Goal: Task Accomplishment & Management: Manage account settings

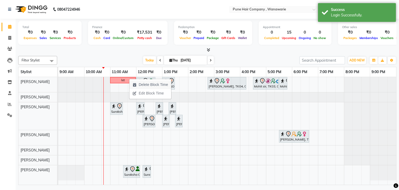
click at [144, 86] on span "Delete Block Time" at bounding box center [153, 84] width 29 height 5
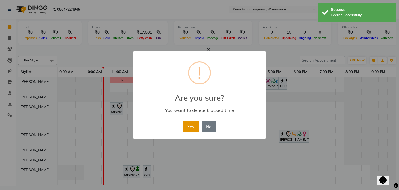
click at [184, 129] on button "Yes" at bounding box center [191, 126] width 16 height 11
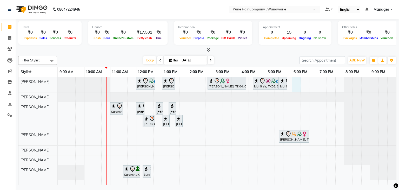
click at [293, 78] on div "Bhushan Desai, TK01, 12:00 PM-12:45 PM, Male Haircut By Senior Stylist Lourdes …" at bounding box center [227, 131] width 338 height 108
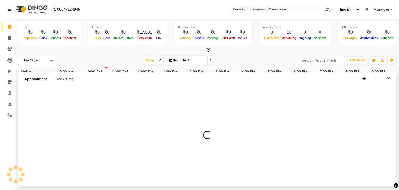
select select "74577"
select select "1080"
select select "tentative"
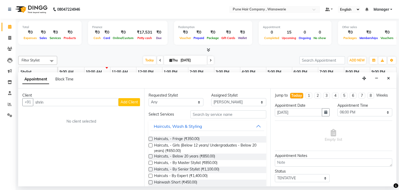
click at [89, 96] on div "Client" at bounding box center [81, 94] width 118 height 5
click at [90, 105] on input "shrin" at bounding box center [75, 102] width 85 height 8
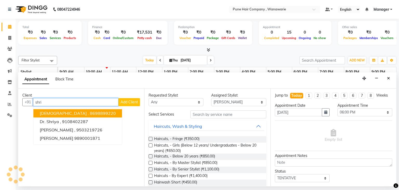
click at [46, 100] on input "shri" at bounding box center [75, 102] width 85 height 8
type input "s"
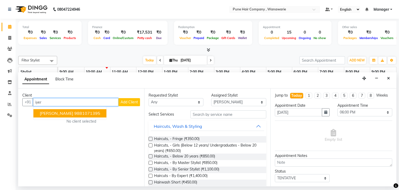
click at [45, 112] on span "[PERSON_NAME]" at bounding box center [57, 113] width 34 height 5
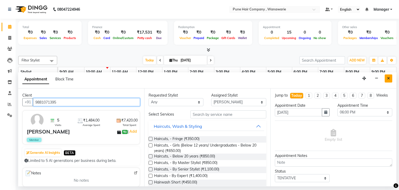
type input "9881071395"
click at [387, 78] on icon "Close" at bounding box center [388, 78] width 3 height 4
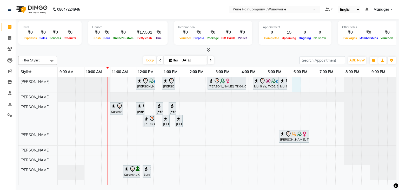
click at [294, 79] on div "Bhushan Desai, TK01, 12:00 PM-12:45 PM, Male Haircut By Senior Stylist Lourdes …" at bounding box center [227, 131] width 338 height 108
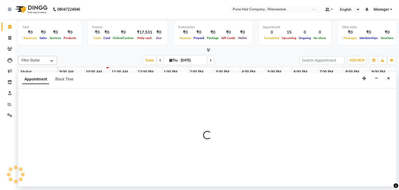
select select "74577"
select select "1080"
select select "tentative"
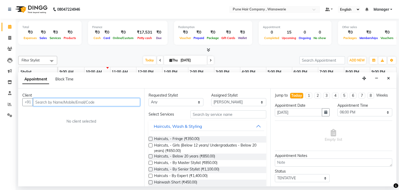
click at [80, 101] on input "text" at bounding box center [86, 102] width 107 height 8
click at [211, 61] on span at bounding box center [210, 60] width 6 height 8
type input "[DATE]"
select select "1080"
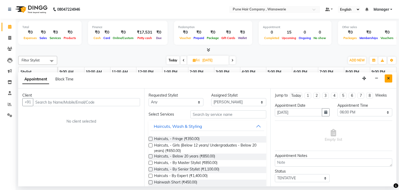
click at [389, 76] on icon "Close" at bounding box center [388, 78] width 3 height 4
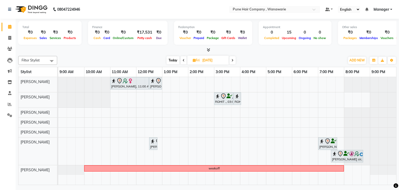
click at [173, 60] on span "Today" at bounding box center [172, 60] width 13 height 8
type input "[DATE]"
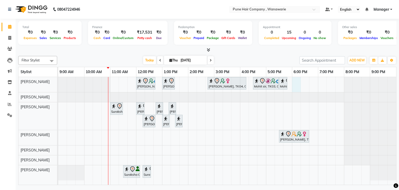
click at [294, 79] on div "Bhushan Desai, TK01, 12:00 PM-12:45 PM, Male Haircut By Senior Stylist Lourdes …" at bounding box center [227, 131] width 338 height 108
select select "74577"
select select "1080"
select select "tentative"
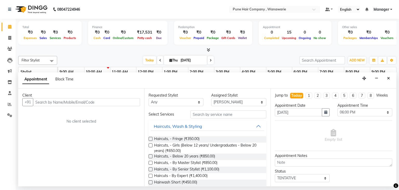
click at [116, 102] on input "text" at bounding box center [86, 102] width 107 height 8
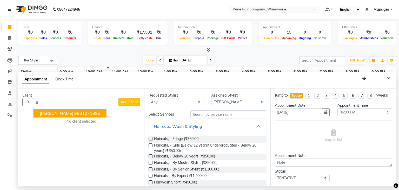
click at [89, 114] on ngb-highlight "9881071395" at bounding box center [87, 113] width 26 height 5
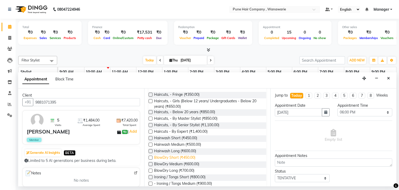
scroll to position [193, 0]
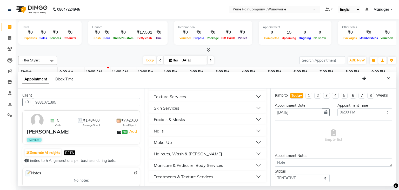
type input "9881071395"
click at [187, 150] on div "Haircuts, Wash & [PERSON_NAME]" at bounding box center [188, 153] width 68 height 6
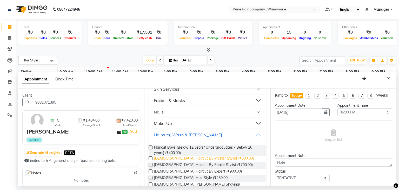
scroll to position [213, 0]
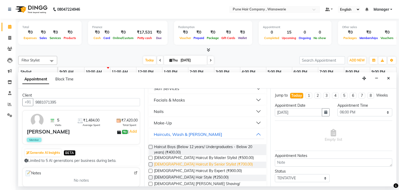
click at [185, 164] on span "[DEMOGRAPHIC_DATA] Haircut By Senior Stylist (₹700.00)" at bounding box center [203, 164] width 99 height 6
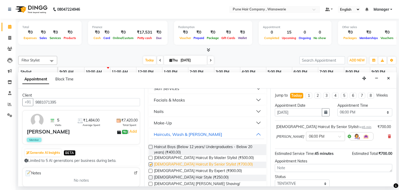
checkbox input "false"
click at [330, 135] on div at bounding box center [325, 135] width 38 height 5
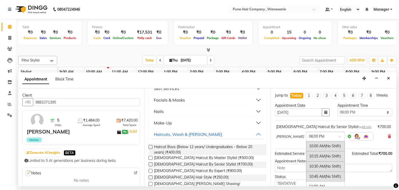
scroll to position [316, 0]
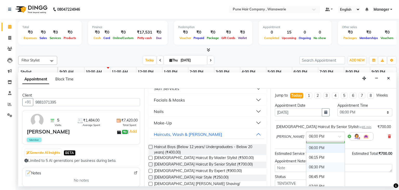
click at [315, 162] on div "06:30 PM" at bounding box center [325, 167] width 38 height 10
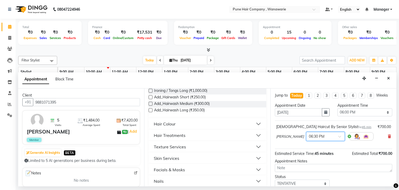
scroll to position [143, 0]
click at [186, 126] on button "Hair Colour" at bounding box center [207, 123] width 113 height 9
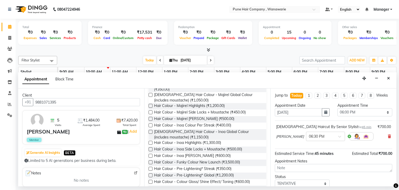
scroll to position [408, 0]
click at [197, 131] on span "[DEMOGRAPHIC_DATA] Hair Colour - Inoa Global Colour (includes moustache) (₹1,15…" at bounding box center [208, 134] width 108 height 11
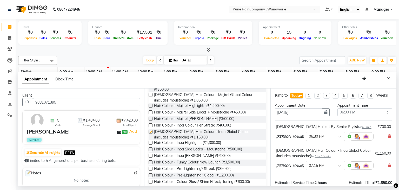
checkbox input "false"
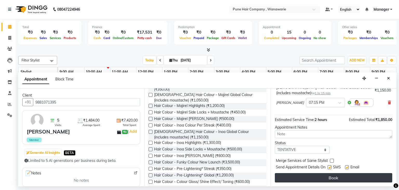
click at [318, 176] on button "Book" at bounding box center [333, 177] width 117 height 9
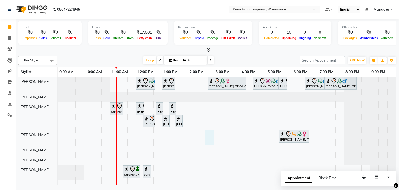
click at [212, 136] on div "Bhushan Desai, TK01, 12:00 PM-12:45 PM, Male Haircut By Senior Stylist Lourdes …" at bounding box center [227, 131] width 338 height 108
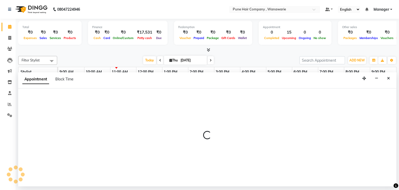
select select "74580"
select select "885"
select select "tentative"
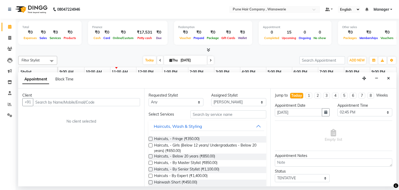
click at [114, 175] on div "Client +91 No client selected" at bounding box center [81, 137] width 126 height 98
click at [389, 78] on icon "Close" at bounding box center [388, 78] width 3 height 4
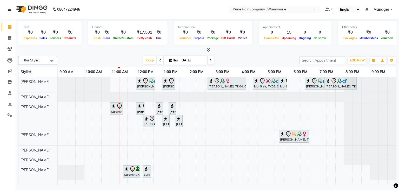
click at [210, 60] on icon at bounding box center [211, 60] width 2 height 3
type input "[DATE]"
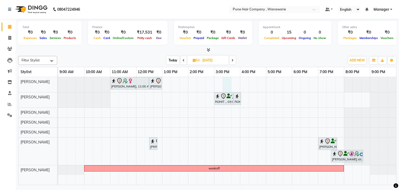
click at [230, 79] on div "Neeta Desai, 11:00 AM-12:30 PM, Hair Colour - Inoa Touch-up (Upto 2 Inches) Nee…" at bounding box center [227, 131] width 338 height 108
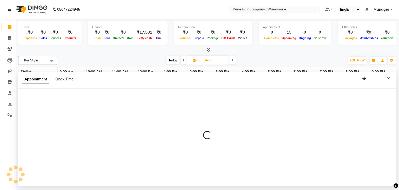
select select "74577"
select select "915"
select select "tentative"
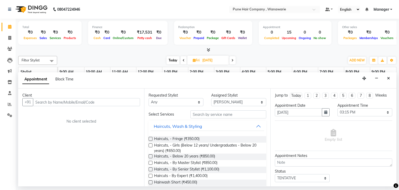
click at [84, 99] on input "text" at bounding box center [86, 102] width 107 height 8
click at [96, 102] on input "text" at bounding box center [86, 102] width 107 height 8
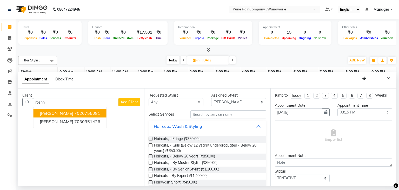
click at [76, 115] on ngb-highlight "7020755081" at bounding box center [87, 113] width 26 height 5
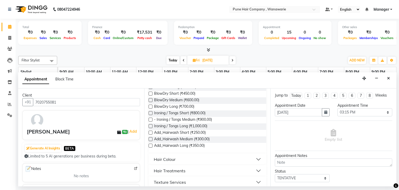
scroll to position [142, 0]
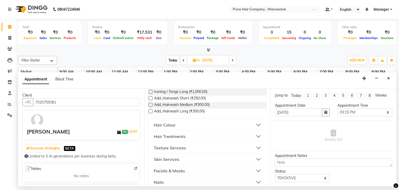
type input "7020755081"
click at [182, 126] on button "Hair Colour" at bounding box center [207, 124] width 113 height 9
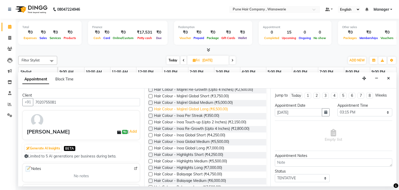
scroll to position [205, 0]
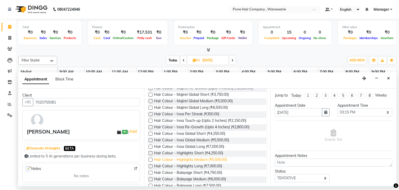
click at [197, 160] on span "Hair Colour - Highlights Medium (₹5,500.00)" at bounding box center [190, 160] width 73 height 6
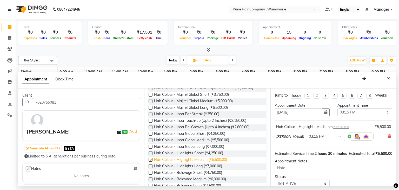
checkbox input "false"
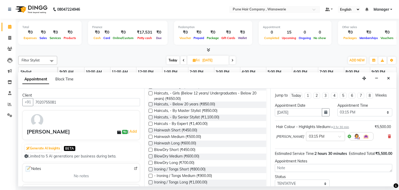
scroll to position [51, 0]
click at [196, 117] on span "Haircuts, - By Senior Stylist (₹1,100.00)" at bounding box center [186, 118] width 65 height 6
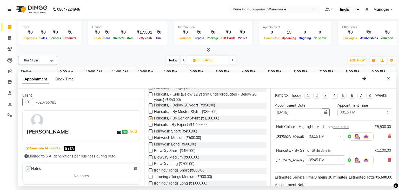
checkbox input "false"
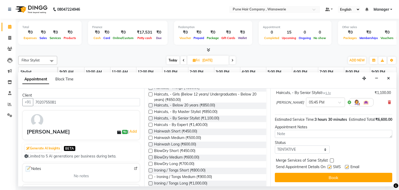
click at [319, 172] on div "Jump to Today 1 2 3 4 5 6 7 8 Weeks Appointment Date 05-09-2025 Appointment Tim…" at bounding box center [333, 137] width 126 height 98
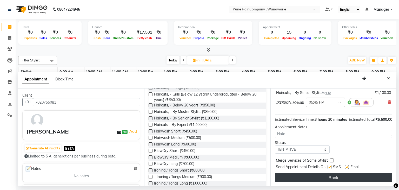
click at [319, 175] on button "Book" at bounding box center [333, 176] width 117 height 9
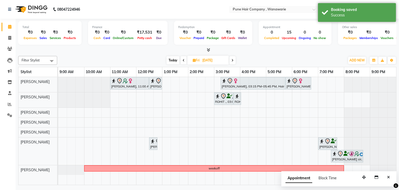
click at [173, 62] on span "Today" at bounding box center [172, 60] width 13 height 8
type input "[DATE]"
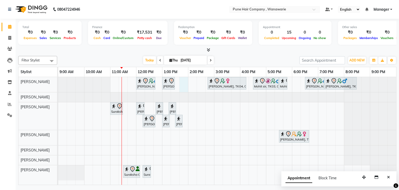
click at [182, 81] on div "Bhushan Desai, TK01, 12:00 PM-12:45 PM, Male Haircut By Senior Stylist Lourdes …" at bounding box center [227, 131] width 338 height 108
select select "74577"
select select "825"
select select "tentative"
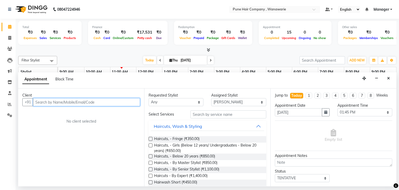
click at [113, 102] on input "text" at bounding box center [86, 102] width 107 height 8
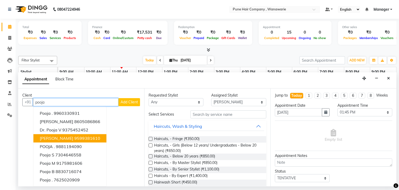
click at [74, 137] on ngb-highlight "9599381610" at bounding box center [87, 138] width 26 height 5
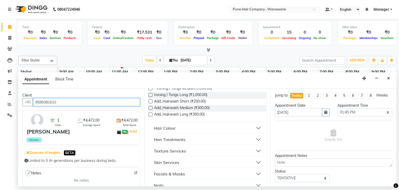
scroll to position [139, 0]
type input "9599381610"
click at [166, 140] on div "Hair Treatments" at bounding box center [170, 139] width 32 height 6
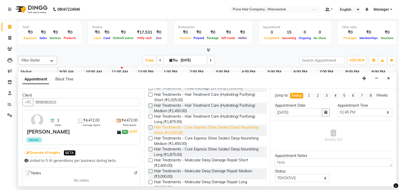
scroll to position [203, 0]
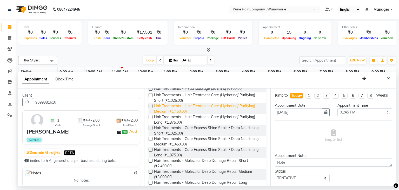
click at [190, 108] on span "Hair Treatments - Hair Treatment Care (Hydrating/ Purifying) Medium (₹1,450.00)" at bounding box center [208, 108] width 108 height 11
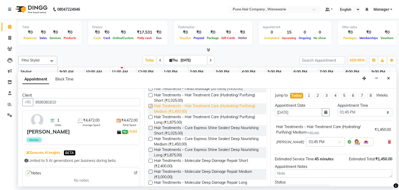
checkbox input "false"
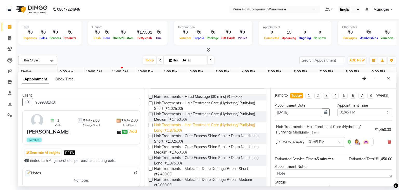
scroll to position [194, 0]
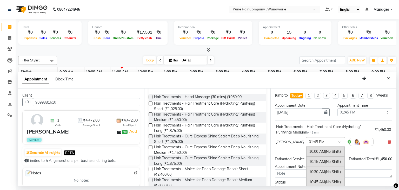
click at [312, 139] on input "text" at bounding box center [320, 140] width 23 height 5
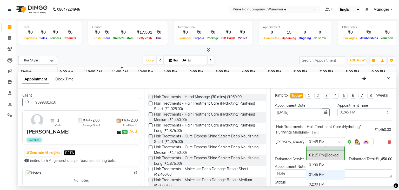
scroll to position [127, 0]
click at [306, 159] on div "01:30 PM" at bounding box center [325, 164] width 38 height 10
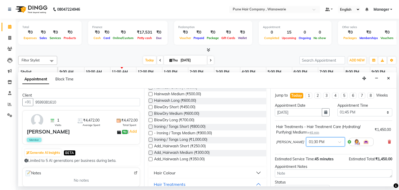
scroll to position [0, 0]
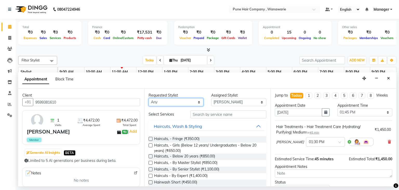
click at [175, 104] on select "Any [PERSON_NAME] [PERSON_NAME] [PERSON_NAME] [PERSON_NAME] [PERSON_NAME] [PERS…" at bounding box center [176, 102] width 55 height 8
select select "74579"
click at [149, 98] on select "Any [PERSON_NAME] [PERSON_NAME] [PERSON_NAME] [PERSON_NAME] [PERSON_NAME] [PERS…" at bounding box center [176, 102] width 55 height 8
select select "74579"
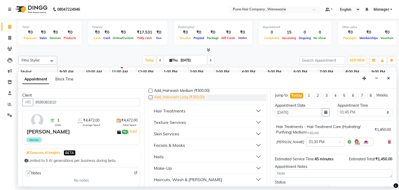
scroll to position [56, 0]
click at [182, 132] on button "Skin Services" at bounding box center [207, 131] width 113 height 9
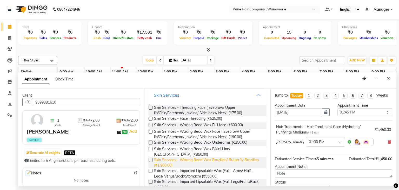
scroll to position [92, 0]
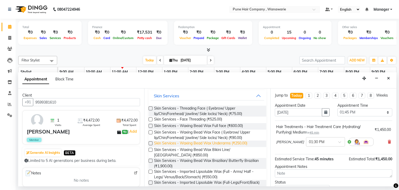
click at [207, 143] on span "Skin Services - Waxing Bead Wax Underarms (₹250.00)" at bounding box center [200, 143] width 93 height 6
checkbox input "false"
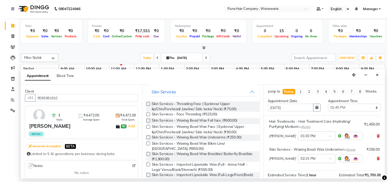
scroll to position [63, 0]
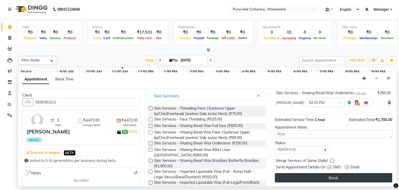
click at [323, 180] on button "Book" at bounding box center [333, 177] width 117 height 9
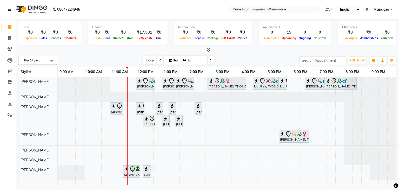
click at [150, 59] on span "Today" at bounding box center [149, 60] width 13 height 8
click at [163, 157] on div "Bhushan Desai, TK01, 12:00 PM-12:45 PM, Male Haircut By Senior Stylist Lourdes …" at bounding box center [227, 131] width 338 height 108
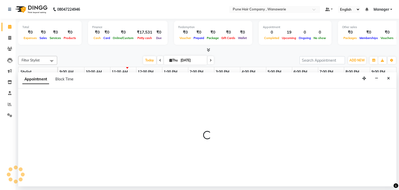
select select "74603"
select select "780"
select select "tentative"
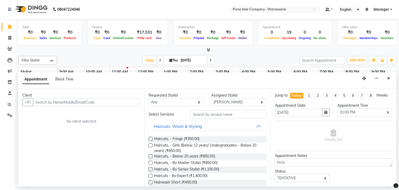
click at [62, 102] on input "text" at bounding box center [86, 102] width 107 height 8
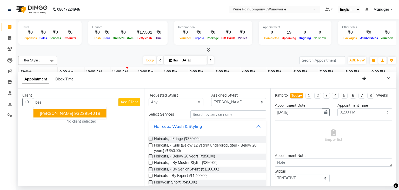
click at [74, 112] on ngb-highlight "9322954018" at bounding box center [87, 113] width 26 height 5
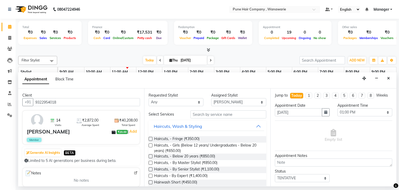
type input "9322954018"
click at [180, 100] on select "Any [PERSON_NAME] [PERSON_NAME] [PERSON_NAME] [PERSON_NAME] [PERSON_NAME] [PERS…" at bounding box center [176, 102] width 55 height 8
select select "74603"
click at [149, 98] on select "Any [PERSON_NAME] [PERSON_NAME] [PERSON_NAME] [PERSON_NAME] [PERSON_NAME] [PERS…" at bounding box center [176, 102] width 55 height 8
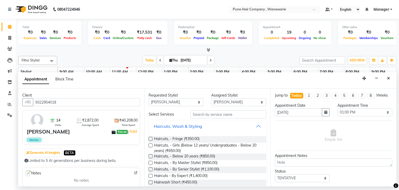
click at [213, 125] on button "Haircuts, Wash & Styling" at bounding box center [207, 125] width 113 height 9
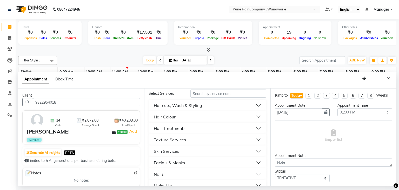
scroll to position [25, 0]
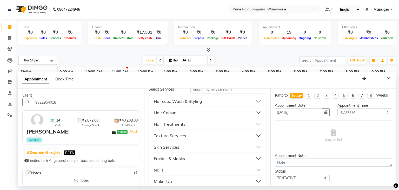
click at [197, 125] on button "Hair Treatments" at bounding box center [207, 123] width 113 height 9
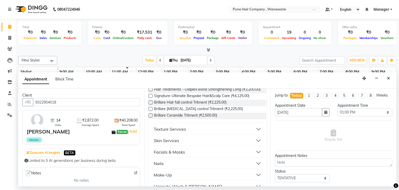
scroll to position [216, 0]
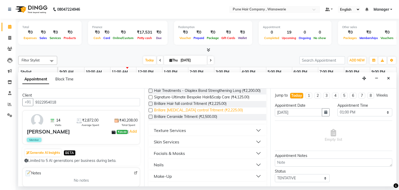
click at [176, 114] on span "Brillare Dandruff control Tritment (₹2,225.00)" at bounding box center [198, 110] width 89 height 6
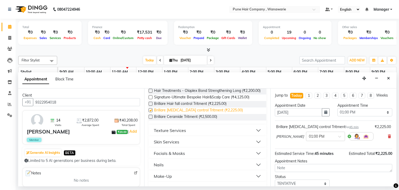
checkbox input "false"
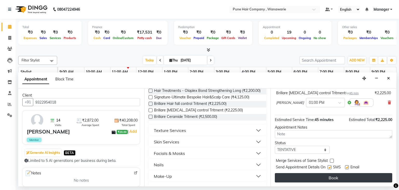
click at [324, 174] on button "Book" at bounding box center [333, 177] width 117 height 9
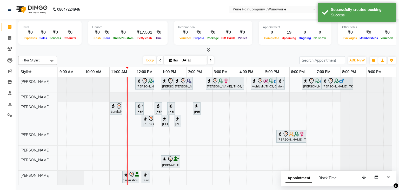
click at [159, 59] on icon at bounding box center [160, 60] width 2 height 3
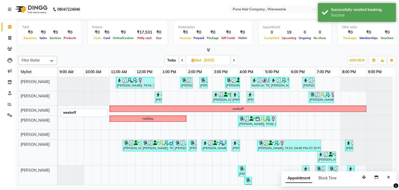
scroll to position [5, 0]
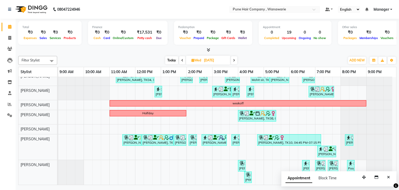
click at [175, 61] on span "Today" at bounding box center [171, 60] width 13 height 8
type input "[DATE]"
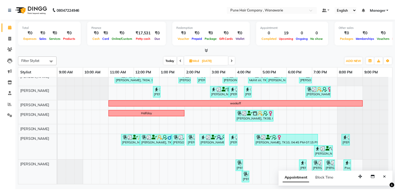
scroll to position [0, 0]
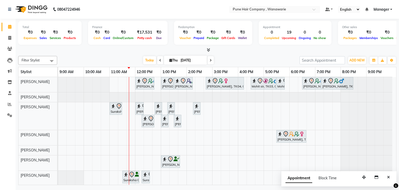
click at [180, 58] on input "[DATE]" at bounding box center [192, 60] width 26 height 8
select select "9"
select select "2025"
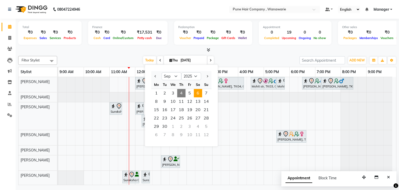
click at [196, 93] on span "6" at bounding box center [198, 93] width 8 height 8
type input "[DATE]"
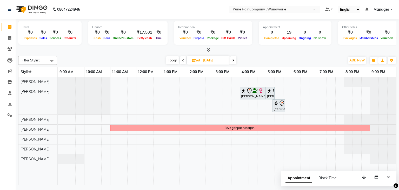
click at [215, 79] on div "Ashvini ., 04:00 PM-05:00 PM, Haircuts, - By Senior Stylist Ashvini ., 05:00 PM…" at bounding box center [227, 131] width 338 height 108
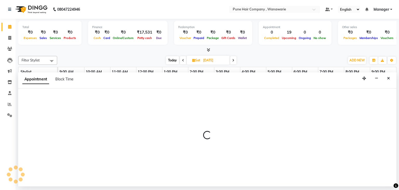
select select "74577"
select select "900"
select select "tentative"
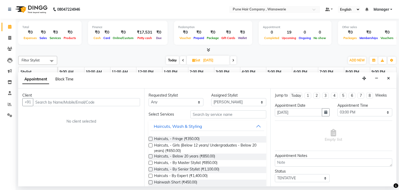
click at [61, 80] on span "Block Time" at bounding box center [64, 79] width 18 height 5
select select "74577"
select select "900"
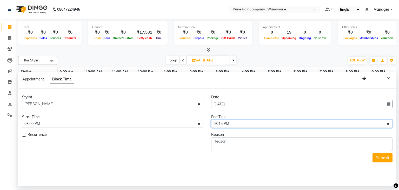
click at [229, 124] on select "Select 10:00 AM 10:15 AM 10:30 AM 10:45 AM 11:00 AM 11:15 AM 11:30 AM 11:45 AM …" at bounding box center [301, 123] width 181 height 8
select select "1200"
click at [211, 119] on select "Select 10:00 AM 10:15 AM 10:30 AM 10:45 AM 11:00 AM 11:15 AM 11:30 AM 11:45 AM …" at bounding box center [301, 123] width 181 height 8
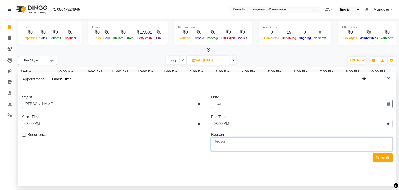
click at [234, 141] on textarea at bounding box center [301, 144] width 181 height 14
type textarea "break"
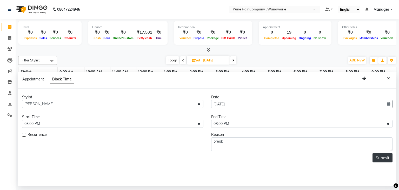
click at [383, 158] on button "Submit" at bounding box center [382, 157] width 20 height 9
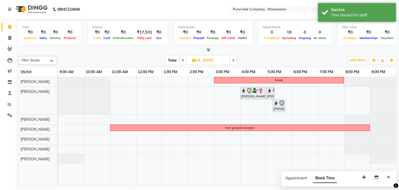
click at [172, 58] on span "Today" at bounding box center [172, 60] width 13 height 8
type input "[DATE]"
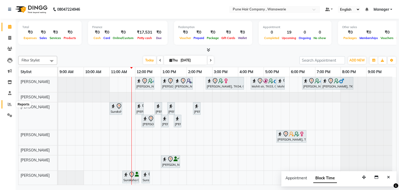
click at [10, 105] on icon at bounding box center [10, 104] width 4 height 4
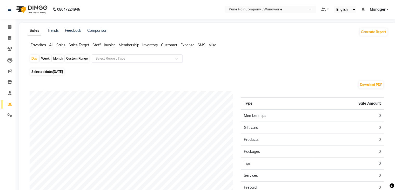
click at [57, 59] on div "Month" at bounding box center [58, 58] width 12 height 7
select select "9"
select select "2025"
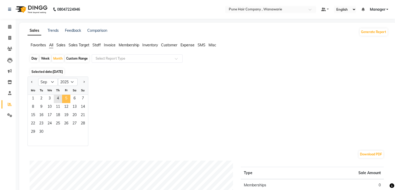
click at [64, 99] on span "5" at bounding box center [66, 99] width 8 height 8
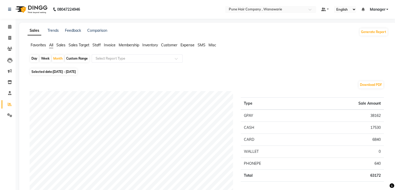
click at [95, 46] on span "Staff" at bounding box center [96, 45] width 8 height 5
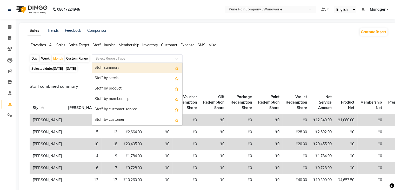
click at [109, 57] on input "text" at bounding box center [132, 58] width 75 height 5
click at [109, 67] on div "Staff summary" at bounding box center [137, 68] width 90 height 10
select select "full_report"
select select "csv"
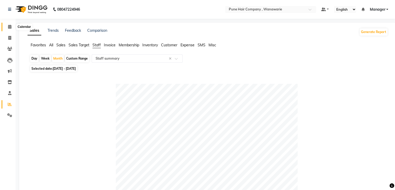
click at [10, 27] on icon at bounding box center [9, 27] width 3 height 4
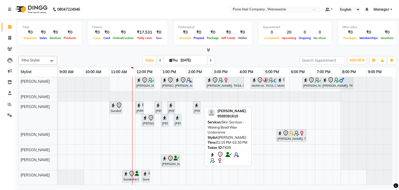
scroll to position [0, 0]
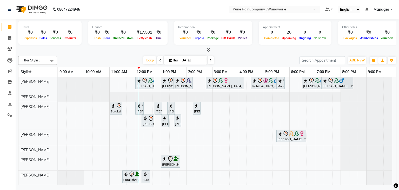
click at [210, 59] on icon at bounding box center [211, 60] width 2 height 3
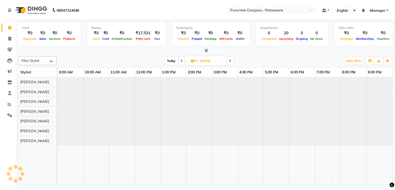
scroll to position [0, 0]
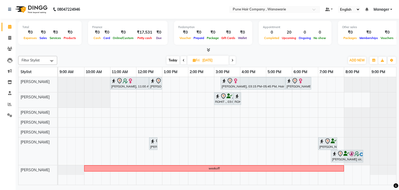
click at [233, 60] on icon at bounding box center [232, 60] width 2 height 3
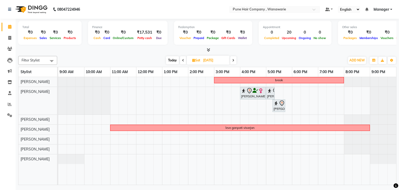
click at [233, 60] on icon at bounding box center [233, 60] width 2 height 3
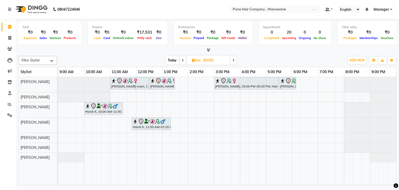
click at [169, 58] on span "Today" at bounding box center [172, 60] width 13 height 8
type input "[DATE]"
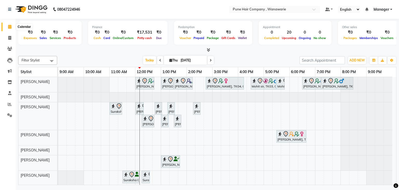
click at [11, 26] on icon at bounding box center [9, 27] width 3 height 4
click at [10, 104] on icon at bounding box center [10, 104] width 4 height 4
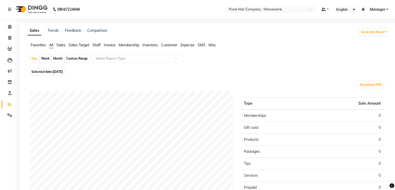
click at [56, 58] on div "Month" at bounding box center [58, 58] width 12 height 7
select select "9"
select select "2025"
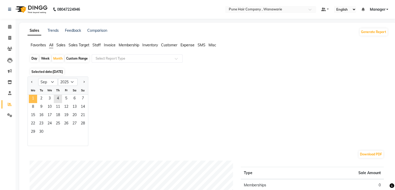
click at [32, 97] on span "1" at bounding box center [33, 99] width 8 height 8
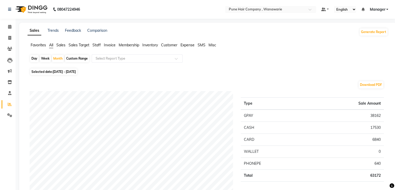
click at [99, 45] on span "Staff" at bounding box center [96, 45] width 8 height 5
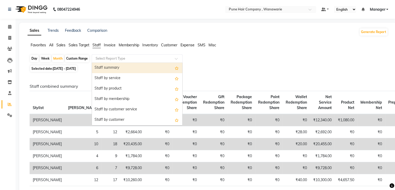
click at [120, 57] on input "text" at bounding box center [132, 58] width 75 height 5
click at [121, 68] on div "Staff summary" at bounding box center [137, 68] width 90 height 10
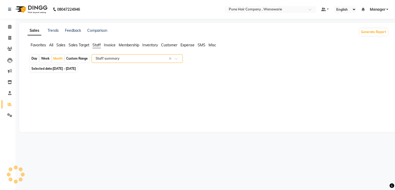
select select "full_report"
select select "csv"
click at [8, 26] on icon at bounding box center [9, 27] width 3 height 4
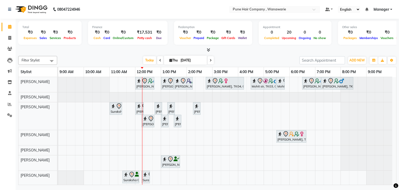
click at [159, 59] on icon at bounding box center [160, 60] width 2 height 3
type input "[DATE]"
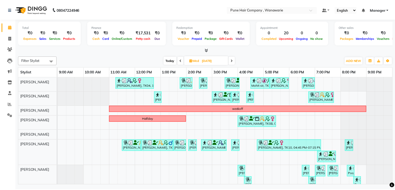
scroll to position [5, 0]
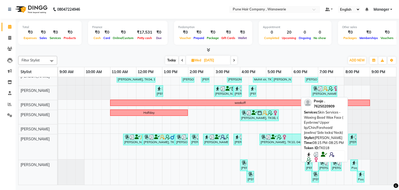
click at [354, 161] on div "Pooja ., TK18, 08:15 PM-08:25 PM, Skin Services - Waxing Bead Wax Face ( Eyebro…" at bounding box center [354, 165] width 6 height 10
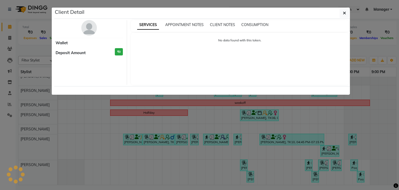
select select "3"
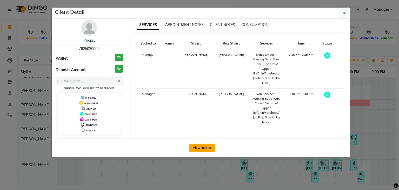
click at [207, 145] on button "View Invoice" at bounding box center [202, 147] width 26 height 8
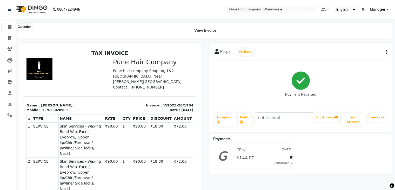
click at [9, 26] on icon at bounding box center [9, 27] width 3 height 4
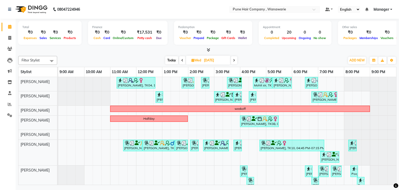
click at [171, 61] on span "Today" at bounding box center [171, 60] width 13 height 8
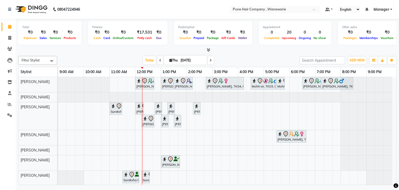
click at [159, 59] on icon at bounding box center [160, 60] width 2 height 3
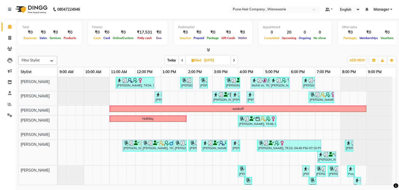
click at [173, 58] on span "Today" at bounding box center [171, 60] width 13 height 8
type input "[DATE]"
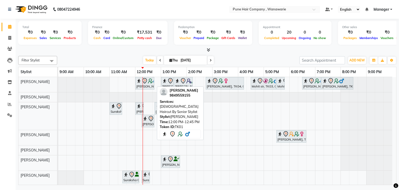
click at [143, 83] on icon at bounding box center [145, 81] width 6 height 6
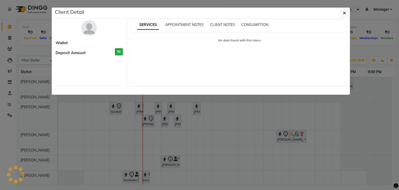
select select "7"
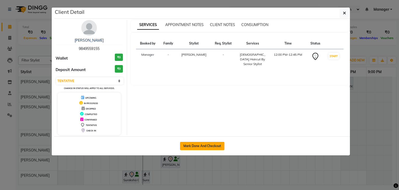
click at [211, 144] on button "Mark Done And Checkout" at bounding box center [202, 146] width 44 height 8
select select "service"
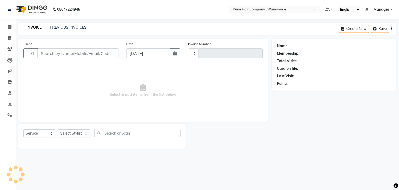
type input "1785"
select select "8072"
type input "9849559155"
select select "74577"
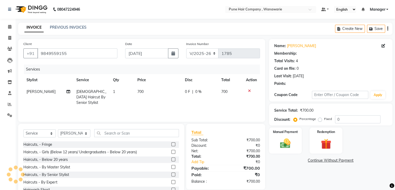
type input "20"
select select "1: Object"
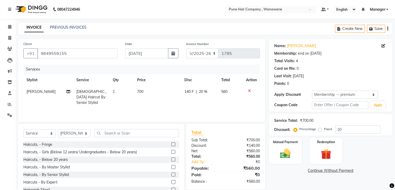
scroll to position [19, 0]
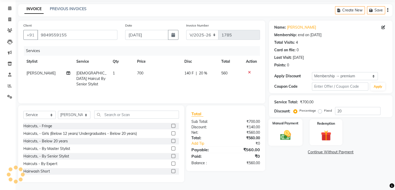
click at [294, 134] on img at bounding box center [285, 135] width 17 height 12
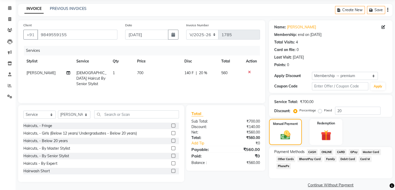
click at [341, 152] on span "CARD" at bounding box center [340, 152] width 11 height 6
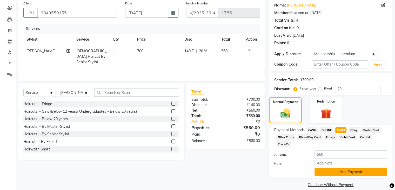
click at [343, 168] on button "Add Payment" at bounding box center [350, 172] width 73 height 8
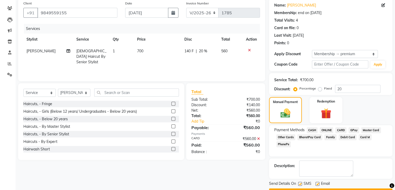
scroll to position [54, 0]
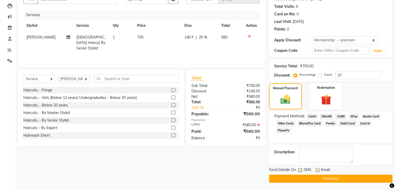
click at [336, 177] on button "Checkout" at bounding box center [330, 178] width 123 height 8
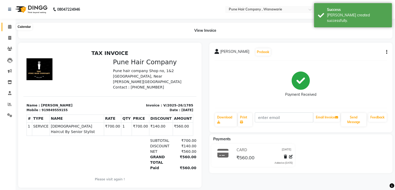
click at [10, 27] on icon at bounding box center [9, 27] width 3 height 4
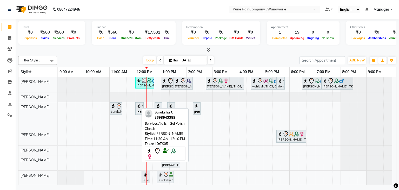
scroll to position [0, 0]
drag, startPoint x: 129, startPoint y: 176, endPoint x: 178, endPoint y: 177, distance: 49.1
click at [58, 177] on div "Suraksha C, TK05, 11:30 AM-12:10 PM, Nails - Gel Polish Classic Suraksha C, TK0…" at bounding box center [58, 177] width 0 height 15
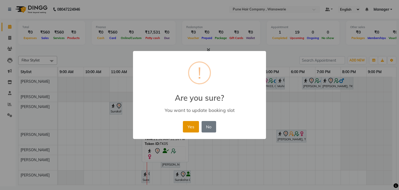
click at [193, 124] on button "Yes" at bounding box center [191, 126] width 16 height 11
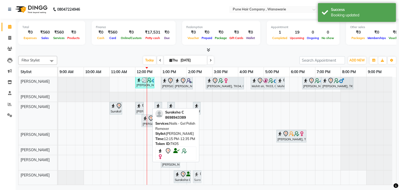
drag, startPoint x: 142, startPoint y: 177, endPoint x: 190, endPoint y: 173, distance: 47.4
click at [58, 173] on div "Suraksha C, TK05, 12:15 PM-12:35 PM, Nails - Gel Polish Remover Suraksha C, TK0…" at bounding box center [58, 177] width 0 height 15
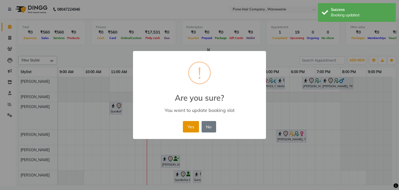
click at [191, 129] on button "Yes" at bounding box center [191, 126] width 16 height 11
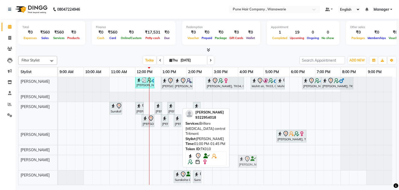
drag, startPoint x: 173, startPoint y: 156, endPoint x: 248, endPoint y: 155, distance: 75.3
click at [58, 155] on div "[PERSON_NAME], TK10, 01:00 PM-01:45 PM, Brillare [MEDICAL_DATA] control Tritmen…" at bounding box center [58, 162] width 0 height 15
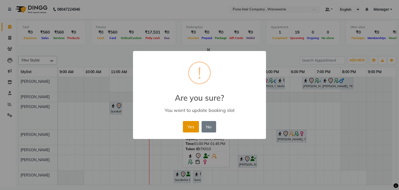
click at [191, 126] on button "Yes" at bounding box center [191, 126] width 16 height 11
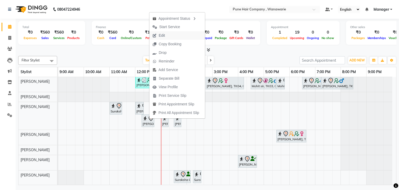
click at [165, 35] on span "Edit" at bounding box center [158, 35] width 19 height 9
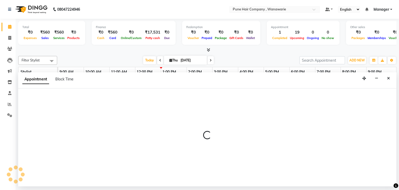
select select "tentative"
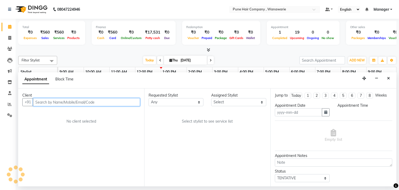
type input "[DATE]"
select select "720"
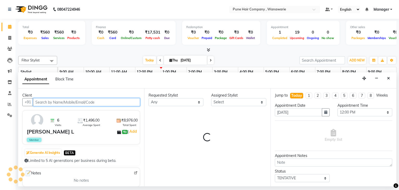
select select "74579"
select select "4060"
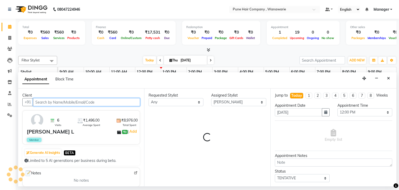
select select "4060"
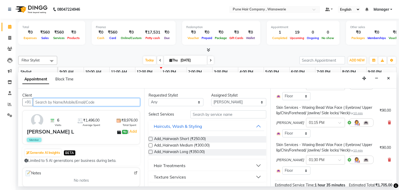
scroll to position [162, 0]
click at [388, 123] on icon at bounding box center [389, 123] width 3 height 4
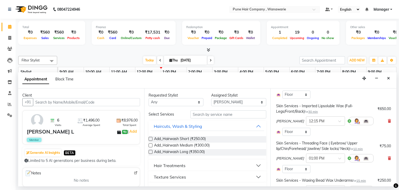
scroll to position [59, 0]
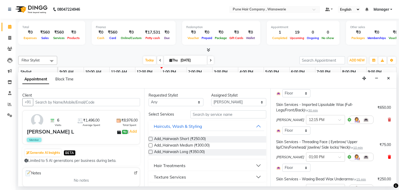
click at [388, 157] on icon at bounding box center [389, 157] width 3 height 4
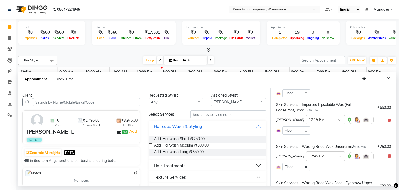
scroll to position [153, 0]
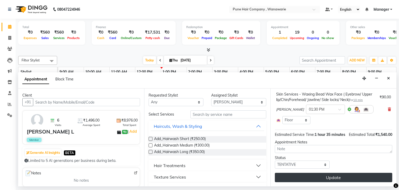
click at [329, 176] on button "Update" at bounding box center [333, 176] width 117 height 9
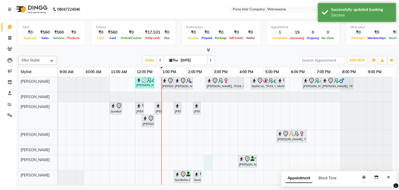
click at [210, 157] on div "[PERSON_NAME], TK01, 12:00 PM-12:45 PM, [DEMOGRAPHIC_DATA] Haircut By Senior St…" at bounding box center [227, 131] width 338 height 109
select select "74603"
select select "885"
select select "tentative"
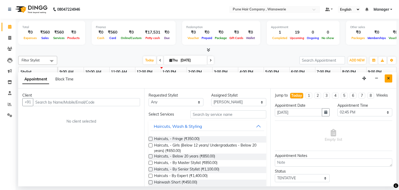
click at [390, 77] on icon "Close" at bounding box center [388, 78] width 3 height 4
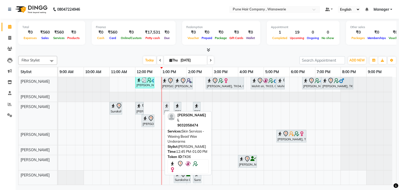
drag, startPoint x: 158, startPoint y: 109, endPoint x: 162, endPoint y: 109, distance: 4.2
click at [162, 109] on div "[PERSON_NAME], TK01, 12:00 PM-12:45 PM, [DEMOGRAPHIC_DATA] Haircut By Senior St…" at bounding box center [227, 131] width 338 height 109
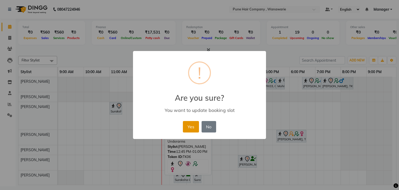
click at [194, 125] on button "Yes" at bounding box center [191, 126] width 16 height 11
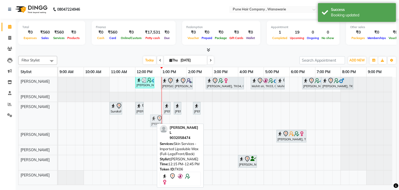
drag, startPoint x: 151, startPoint y: 121, endPoint x: 155, endPoint y: 123, distance: 4.8
click at [58, 123] on div "Suraksha C, TK05, 11:00 AM-11:30 AM, Skin Services - Bleach Face & Neck [PERSON…" at bounding box center [58, 116] width 0 height 28
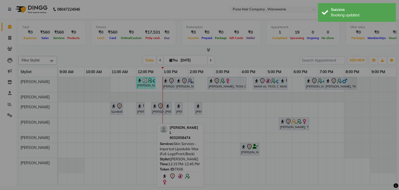
scroll to position [0, 0]
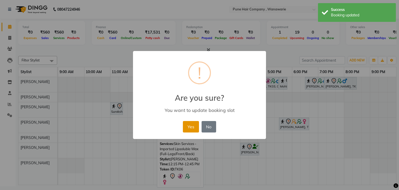
click at [190, 128] on button "Yes" at bounding box center [191, 126] width 16 height 11
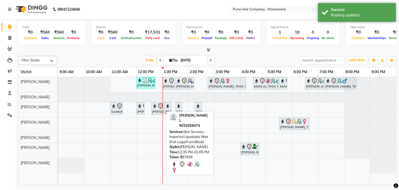
click at [157, 107] on icon at bounding box center [160, 106] width 6 height 6
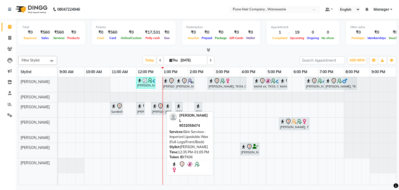
click at [157, 107] on icon at bounding box center [160, 106] width 6 height 6
select select "7"
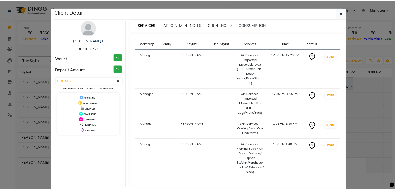
scroll to position [25, 0]
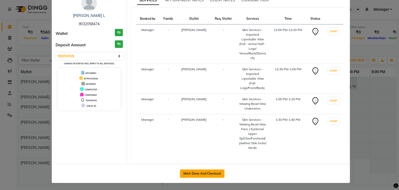
click at [197, 175] on button "Mark Done And Checkout" at bounding box center [202, 173] width 44 height 8
select select "service"
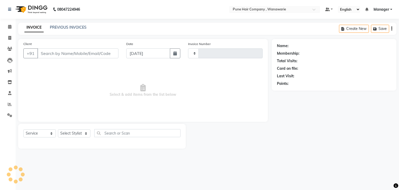
type input "1786"
select select "8072"
type input "9032058474"
select select "74579"
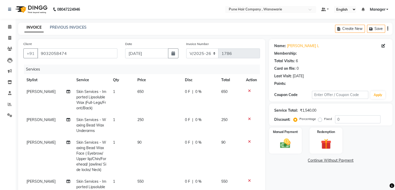
select select "1: Object"
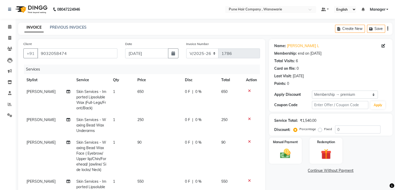
type input "20"
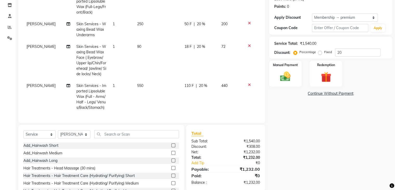
scroll to position [97, 0]
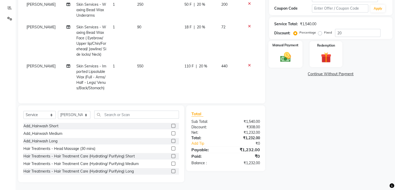
click at [292, 58] on img at bounding box center [285, 57] width 17 height 12
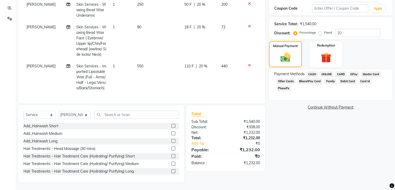
click at [354, 74] on span "GPay" at bounding box center [354, 74] width 11 height 6
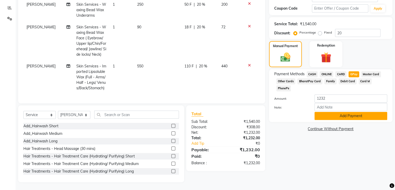
click at [353, 112] on button "Add Payment" at bounding box center [350, 116] width 73 height 8
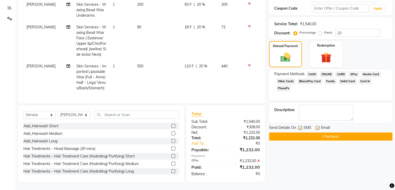
click at [330, 137] on button "Checkout" at bounding box center [330, 136] width 123 height 8
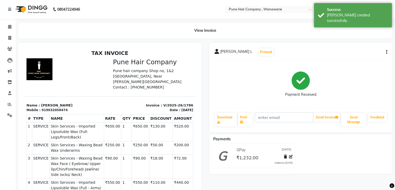
select select "8072"
select select "service"
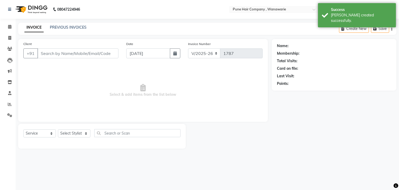
type input "9032058474"
select select "74579"
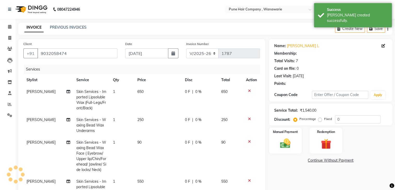
type input "20"
select select "1: Object"
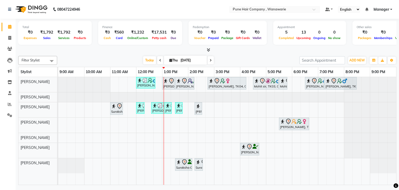
click at [210, 51] on icon at bounding box center [208, 50] width 3 height 4
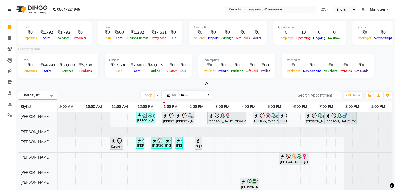
click at [207, 83] on icon at bounding box center [206, 84] width 3 height 4
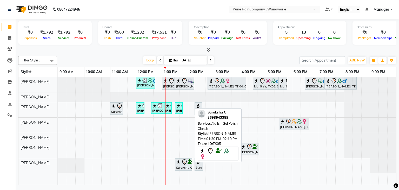
click at [181, 169] on link "Suraksha C, TK05, 01:30 PM-02:10 PM, Nails - Gel Polish Classic" at bounding box center [183, 164] width 17 height 12
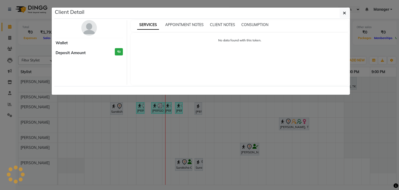
select select "7"
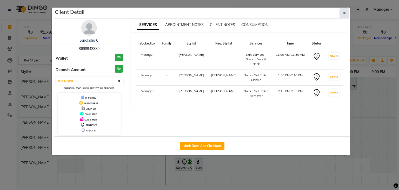
click at [344, 12] on icon "button" at bounding box center [344, 13] width 3 height 4
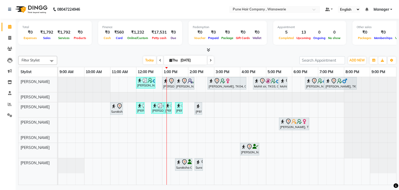
click at [159, 61] on icon at bounding box center [160, 60] width 2 height 3
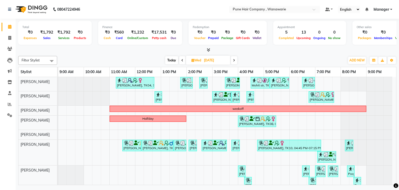
click at [170, 60] on span "Today" at bounding box center [171, 60] width 13 height 8
type input "[DATE]"
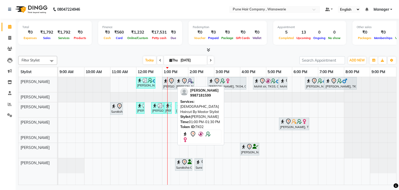
click at [166, 83] on img at bounding box center [165, 80] width 5 height 5
select select "7"
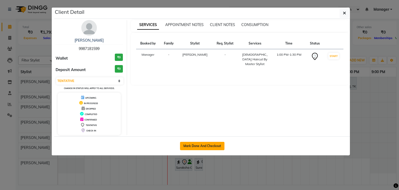
click at [196, 144] on button "Mark Done And Checkout" at bounding box center [202, 146] width 44 height 8
select select "8072"
select select "service"
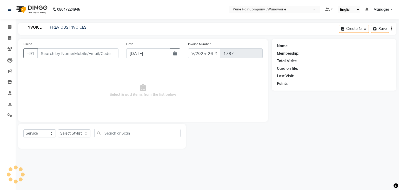
type input "9987181599"
select select "74577"
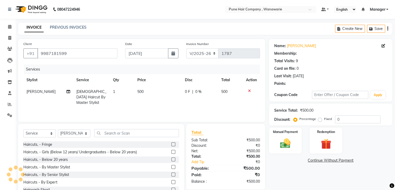
type input "20"
select select "1: Object"
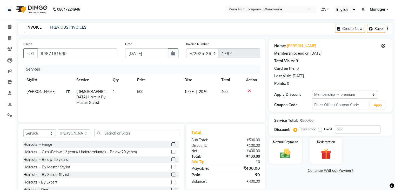
scroll to position [19, 0]
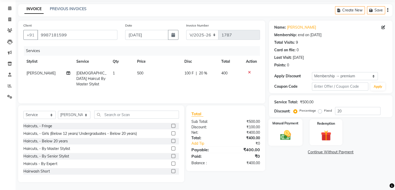
click at [286, 134] on img at bounding box center [285, 135] width 17 height 12
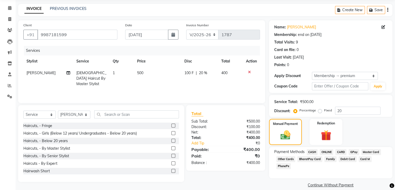
click at [353, 151] on span "GPay" at bounding box center [354, 152] width 11 height 6
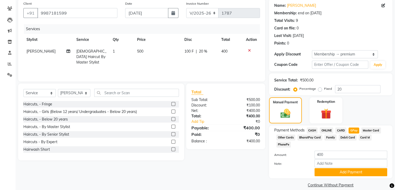
scroll to position [41, 0]
click at [350, 168] on button "Add Payment" at bounding box center [350, 172] width 73 height 8
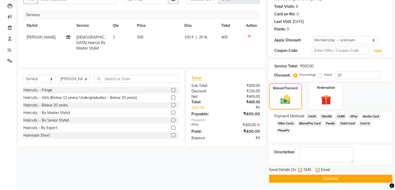
scroll to position [54, 0]
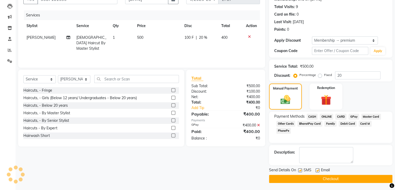
click at [330, 178] on button "Checkout" at bounding box center [330, 179] width 123 height 8
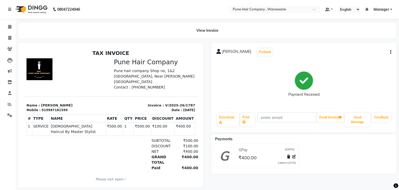
select select "8072"
select select "service"
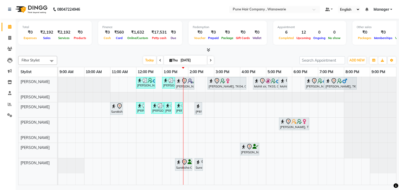
click at [230, 152] on div "[PERSON_NAME], TK01, 12:00 PM-12:45 PM, [DEMOGRAPHIC_DATA] Haircut By Senior St…" at bounding box center [227, 131] width 338 height 108
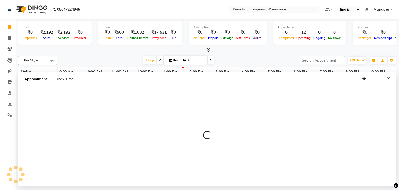
select select "74603"
select select "tentative"
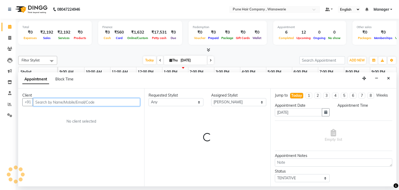
select select "915"
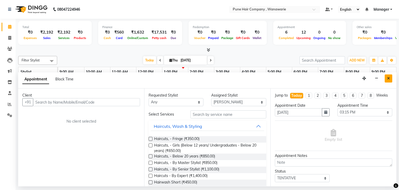
click at [390, 78] on button "Close" at bounding box center [389, 78] width 8 height 8
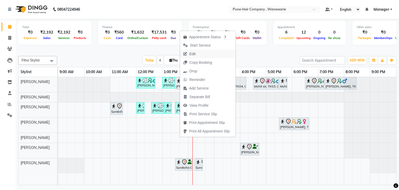
click at [194, 52] on span "Edit" at bounding box center [192, 53] width 6 height 5
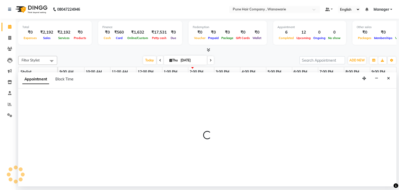
select select "tentative"
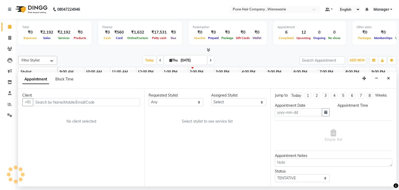
type input "[DATE]"
select select "74579"
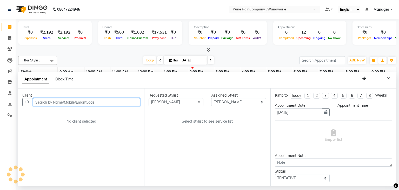
select select "810"
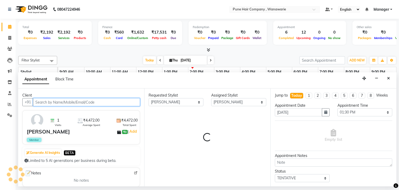
select select "4060"
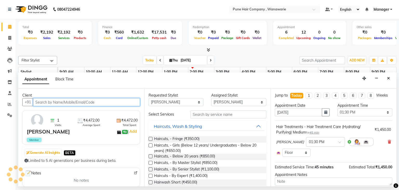
select select "4060"
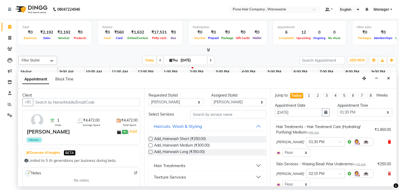
click at [388, 140] on icon at bounding box center [389, 142] width 3 height 4
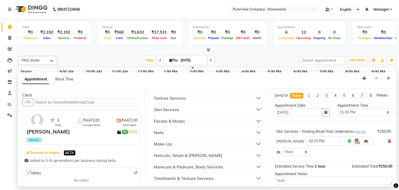
scroll to position [35, 0]
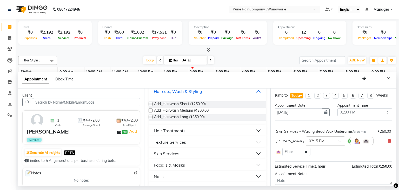
click at [174, 130] on div "Hair Treatments" at bounding box center [170, 130] width 32 height 6
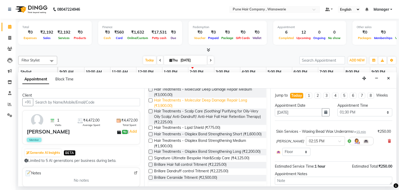
scroll to position [171, 0]
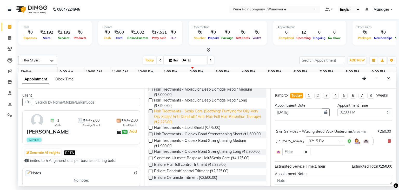
click at [198, 114] on span "Hair Treatments - Scalp Care (Soothing/ Purifying for Oily-Very Oily Scalp/ Ant…" at bounding box center [208, 116] width 108 height 16
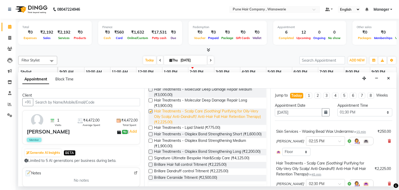
checkbox input "false"
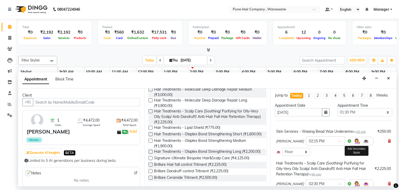
scroll to position [71, 0]
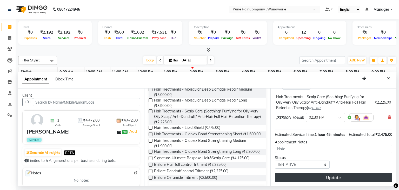
click at [331, 175] on button "Update" at bounding box center [333, 176] width 117 height 9
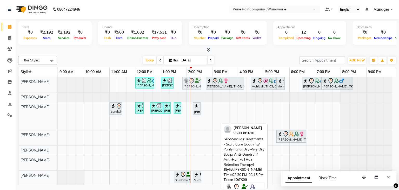
drag, startPoint x: 206, startPoint y: 119, endPoint x: 188, endPoint y: 80, distance: 42.9
click at [188, 80] on tbody "[PERSON_NAME], TK01, 12:00 PM-12:45 PM, [DEMOGRAPHIC_DATA] Haircut By Senior St…" at bounding box center [225, 131] width 334 height 109
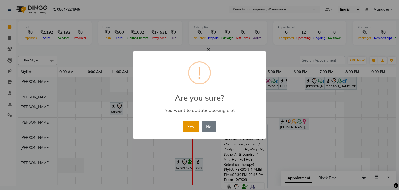
click at [191, 122] on button "Yes" at bounding box center [191, 126] width 16 height 11
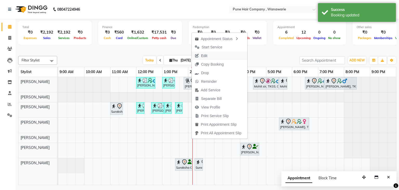
click at [207, 55] on span "Edit" at bounding box center [204, 55] width 6 height 5
select select "tentative"
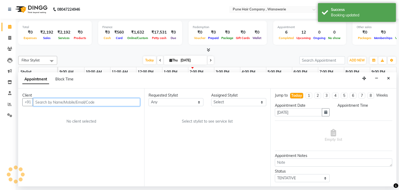
select select "74579"
select select "4060"
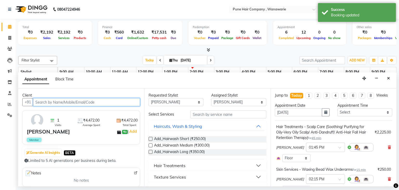
scroll to position [69, 0]
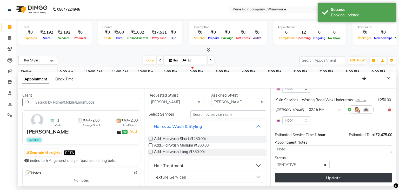
click at [325, 179] on button "Update" at bounding box center [333, 177] width 117 height 9
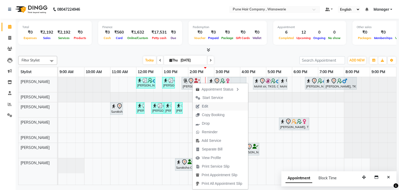
click at [208, 105] on span "Edit" at bounding box center [205, 105] width 6 height 5
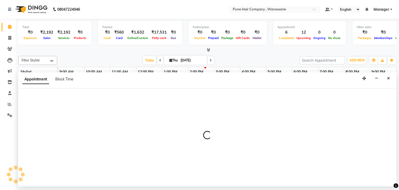
select select "tentative"
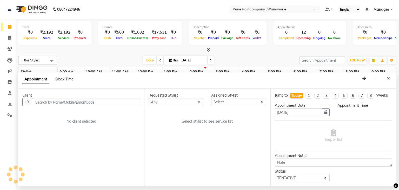
select select "74579"
select select "825"
select select "4060"
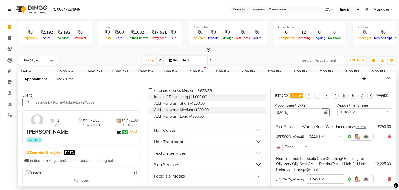
scroll to position [145, 0]
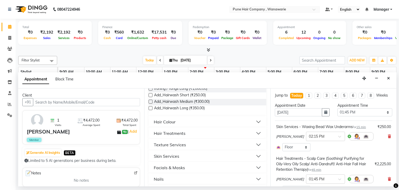
click at [215, 158] on button "Skin Services" at bounding box center [207, 155] width 113 height 9
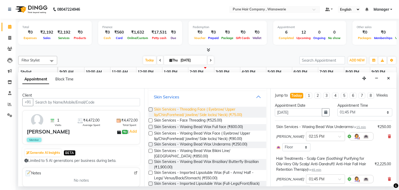
scroll to position [207, 0]
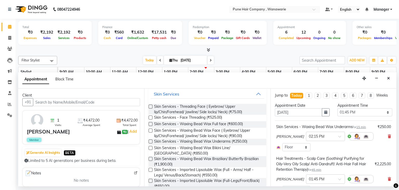
click at [151, 130] on label at bounding box center [151, 130] width 4 height 4
click at [151, 130] on input "checkbox" at bounding box center [150, 130] width 3 height 3
checkbox input "false"
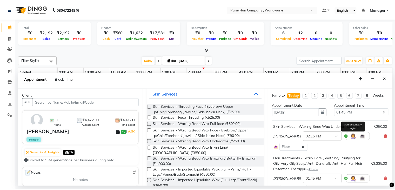
scroll to position [104, 0]
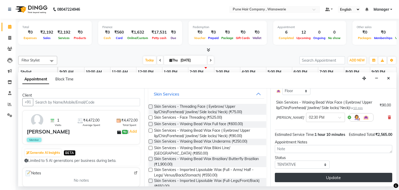
click at [332, 176] on button "Update" at bounding box center [333, 176] width 117 height 9
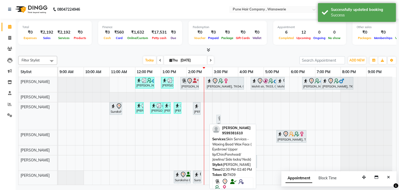
drag, startPoint x: 203, startPoint y: 118, endPoint x: 214, endPoint y: 119, distance: 10.9
click at [214, 119] on div "[PERSON_NAME], TK01, 12:00 PM-12:45 PM, [DEMOGRAPHIC_DATA] Haircut By Senior St…" at bounding box center [227, 131] width 338 height 109
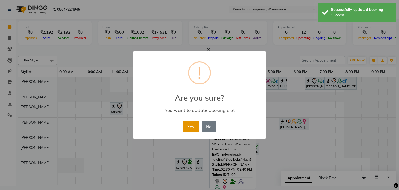
click at [187, 126] on button "Yes" at bounding box center [191, 126] width 16 height 11
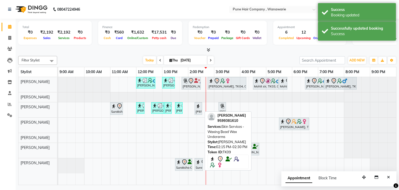
click at [197, 107] on img at bounding box center [198, 105] width 5 height 5
select select "7"
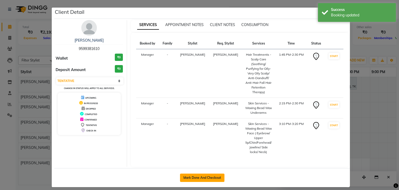
click at [197, 176] on button "Mark Done And Checkout" at bounding box center [202, 177] width 44 height 8
select select "service"
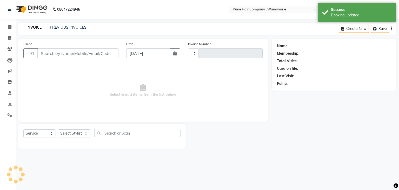
type input "1788"
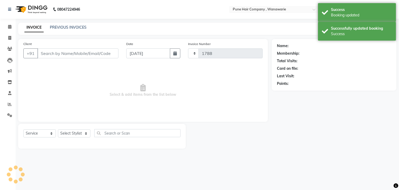
select select "8072"
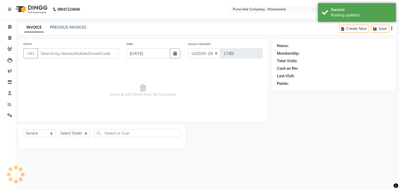
type input "9599381610"
select select "74579"
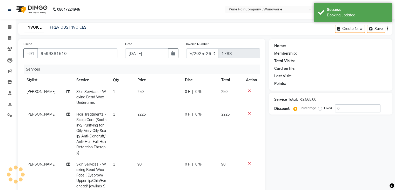
select select "1: Object"
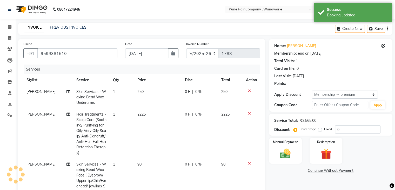
type input "20"
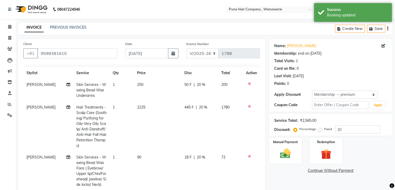
scroll to position [97, 0]
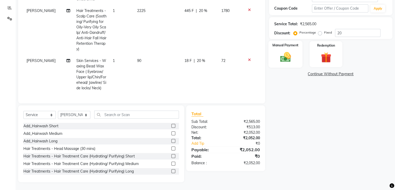
click at [285, 52] on img at bounding box center [285, 57] width 17 height 12
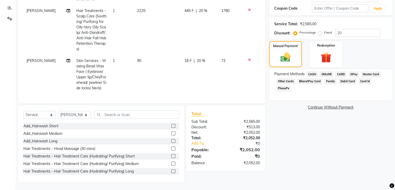
click at [312, 74] on span "CASH" at bounding box center [312, 74] width 11 height 6
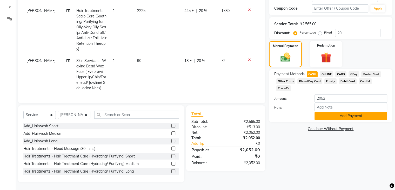
click at [345, 112] on button "Add Payment" at bounding box center [350, 116] width 73 height 8
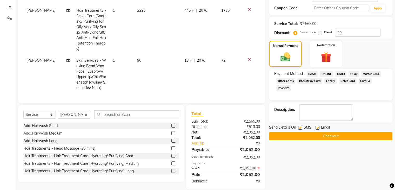
click at [314, 74] on span "CASH" at bounding box center [312, 74] width 11 height 6
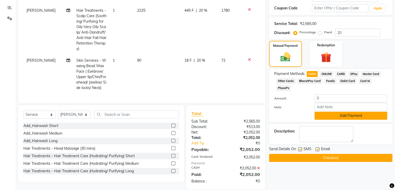
click at [348, 111] on button "Add Payment" at bounding box center [350, 115] width 73 height 8
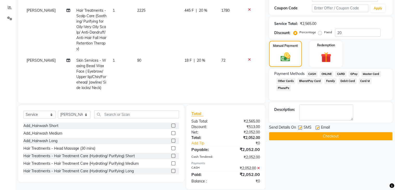
click at [330, 135] on button "Checkout" at bounding box center [330, 136] width 123 height 8
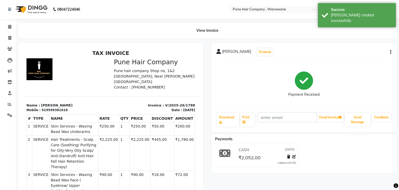
select select "service"
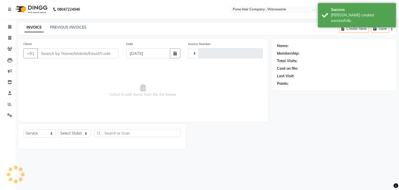
type input "1789"
select select "8072"
type input "9599381610"
select select "74579"
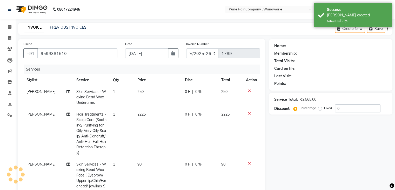
select select "1: Object"
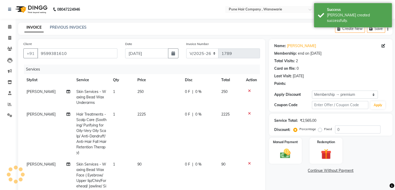
type input "20"
click at [10, 27] on icon at bounding box center [9, 27] width 3 height 4
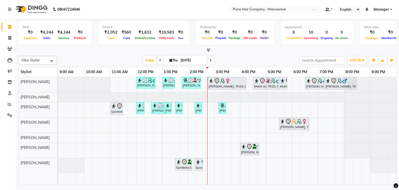
click at [210, 60] on icon at bounding box center [211, 60] width 2 height 3
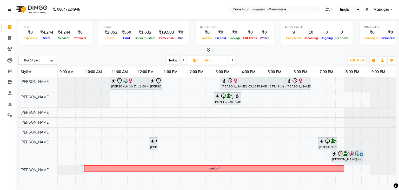
click at [233, 57] on span at bounding box center [232, 60] width 6 height 8
type input "[DATE]"
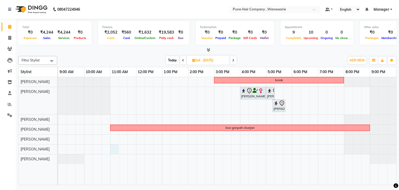
click at [111, 147] on div "break [PERSON_NAME] ., 04:00 PM-05:00 PM, Haircuts, - By Senior Stylist [PERSON…" at bounding box center [227, 131] width 338 height 108
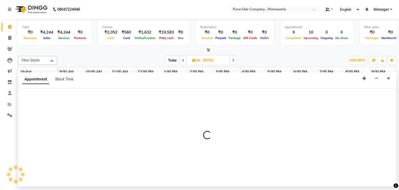
select select "74603"
select select "660"
select select "tentative"
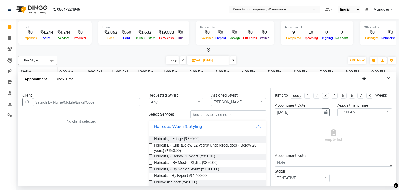
click at [62, 78] on span "Block Time" at bounding box center [64, 79] width 18 height 5
select select "74603"
select select "660"
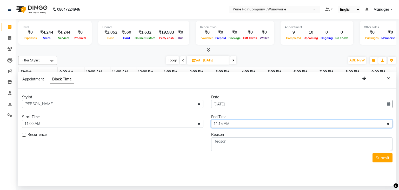
click at [383, 125] on select "Select 10:00 AM 10:15 AM 10:30 AM 10:45 AM 11:00 AM 11:15 AM 11:30 AM 11:45 AM …" at bounding box center [301, 123] width 181 height 8
select select "1200"
click at [211, 119] on select "Select 10:00 AM 10:15 AM 10:30 AM 10:45 AM 11:00 AM 11:15 AM 11:30 AM 11:45 AM …" at bounding box center [301, 123] width 181 height 8
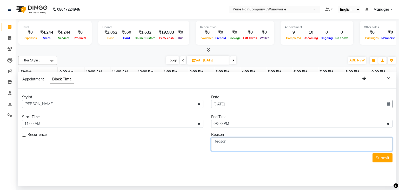
click at [262, 145] on textarea at bounding box center [301, 144] width 181 height 14
type textarea "[PERSON_NAME]"
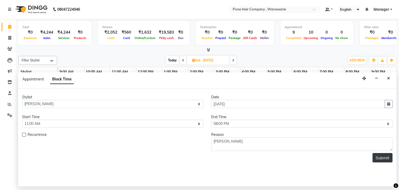
click at [383, 159] on button "Submit" at bounding box center [382, 157] width 20 height 9
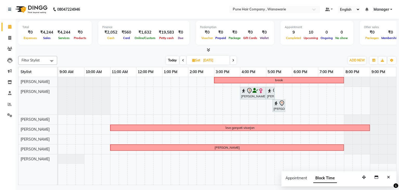
click at [170, 58] on span "Today" at bounding box center [172, 60] width 13 height 8
type input "[DATE]"
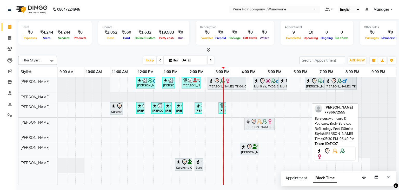
drag, startPoint x: 283, startPoint y: 121, endPoint x: 242, endPoint y: 119, distance: 40.8
click at [242, 119] on div "[PERSON_NAME], TK01, 12:00 PM-12:45 PM, [DEMOGRAPHIC_DATA] Haircut By Senior St…" at bounding box center [227, 131] width 338 height 108
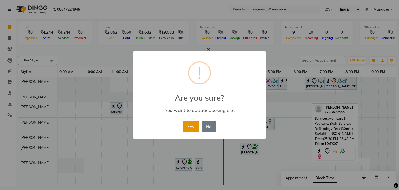
click at [188, 123] on button "Yes" at bounding box center [191, 126] width 16 height 11
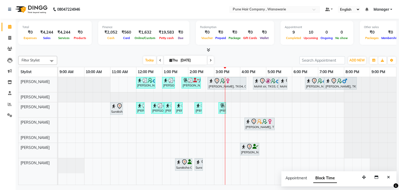
click at [207, 50] on icon at bounding box center [208, 50] width 3 height 4
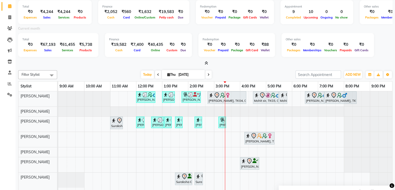
scroll to position [22, 0]
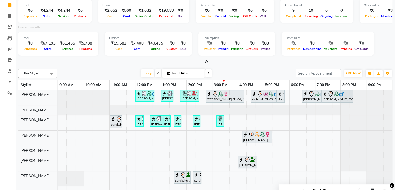
click at [205, 60] on icon at bounding box center [206, 62] width 3 height 4
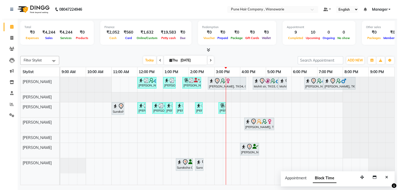
scroll to position [0, 0]
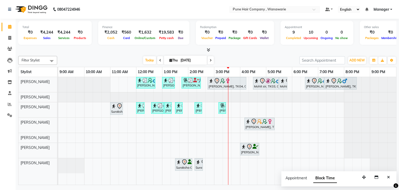
click at [169, 59] on icon at bounding box center [170, 59] width 3 height 3
select select "9"
select select "2025"
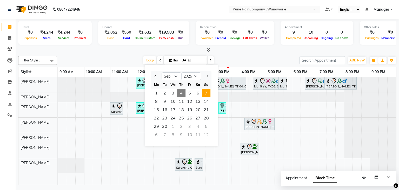
click at [205, 96] on span "7" at bounding box center [206, 93] width 8 height 8
type input "[DATE]"
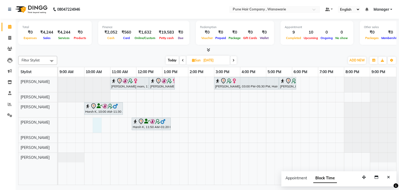
click at [99, 123] on div "[PERSON_NAME] mam, 11:00 AM-12:30 PM, Hair Colour - Inoa Touch-up (Upto 2 Inche…" at bounding box center [227, 131] width 338 height 108
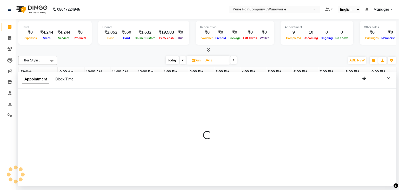
select select "74580"
select select "615"
select select "tentative"
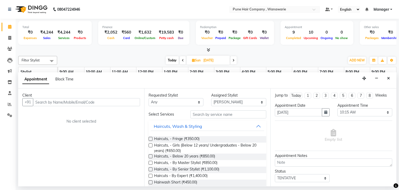
click at [78, 104] on input "text" at bounding box center [86, 102] width 107 height 8
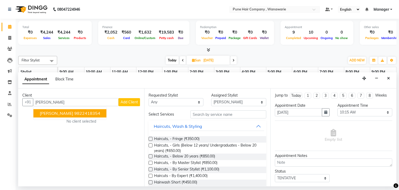
click at [49, 113] on span "[PERSON_NAME]" at bounding box center [57, 113] width 34 height 5
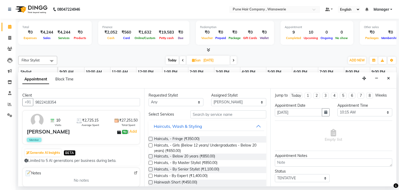
type input "9822418354"
click at [188, 98] on select "Any [PERSON_NAME] [PERSON_NAME] [PERSON_NAME] [PERSON_NAME] [PERSON_NAME] [PERS…" at bounding box center [176, 102] width 55 height 8
select select "74577"
click at [149, 98] on select "Any [PERSON_NAME] [PERSON_NAME] [PERSON_NAME] [PERSON_NAME] [PERSON_NAME] [PERS…" at bounding box center [176, 102] width 55 height 8
select select "74577"
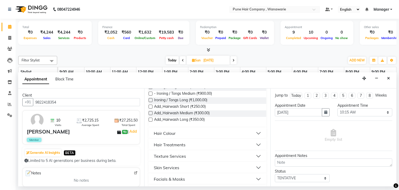
scroll to position [193, 0]
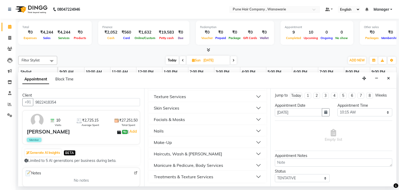
click at [178, 150] on button "Haircuts, Wash & [PERSON_NAME]" at bounding box center [207, 153] width 113 height 9
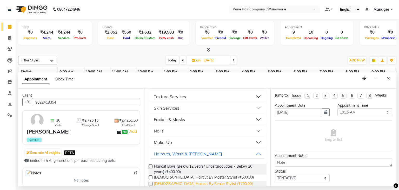
click at [183, 181] on span "[DEMOGRAPHIC_DATA] Haircut By Senior Stylist (₹700.00)" at bounding box center [203, 184] width 99 height 6
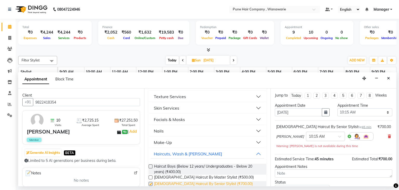
checkbox input "false"
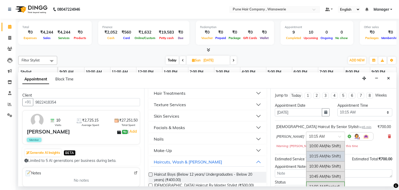
click at [310, 137] on input "text" at bounding box center [320, 135] width 23 height 5
click at [312, 145] on div "10:00 AM (No Shift)" at bounding box center [325, 146] width 38 height 10
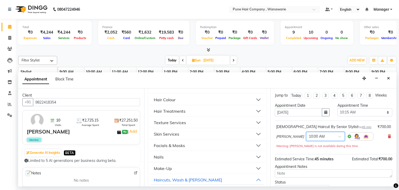
scroll to position [154, 0]
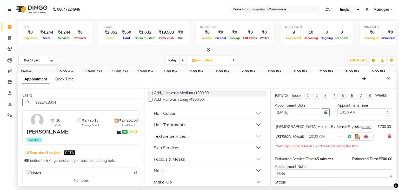
click at [170, 111] on div "Hair Colour" at bounding box center [165, 113] width 22 height 6
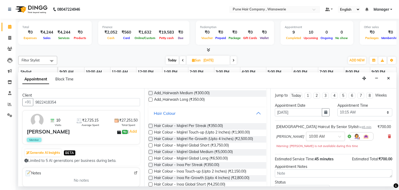
click at [170, 111] on div "Hair Colour" at bounding box center [165, 113] width 22 height 6
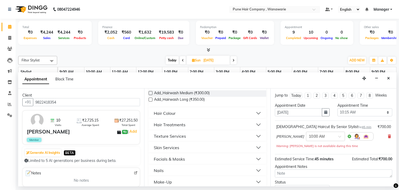
click at [175, 113] on div "Hair Colour" at bounding box center [165, 113] width 22 height 6
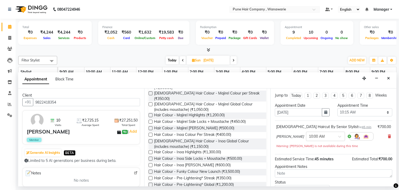
scroll to position [399, 0]
click at [185, 138] on span "[DEMOGRAPHIC_DATA] Hair Colour - Inoa Global Colour (includes moustache) (₹1,15…" at bounding box center [208, 143] width 108 height 11
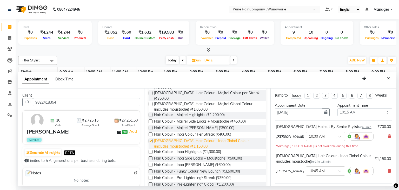
checkbox input "false"
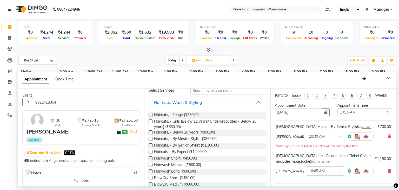
scroll to position [0, 0]
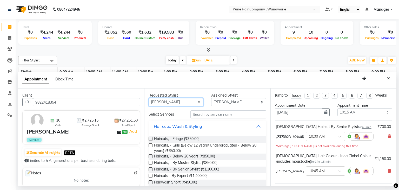
click at [155, 98] on select "Any [PERSON_NAME] [PERSON_NAME] [PERSON_NAME] [PERSON_NAME] [PERSON_NAME] [PERS…" at bounding box center [176, 102] width 55 height 8
select select "74579"
click at [149, 98] on select "Any [PERSON_NAME] [PERSON_NAME] [PERSON_NAME] [PERSON_NAME] [PERSON_NAME] [PERS…" at bounding box center [176, 102] width 55 height 8
select select "74579"
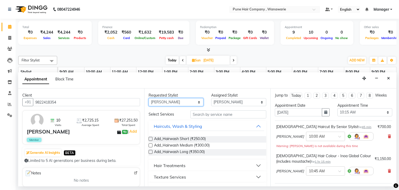
click at [169, 105] on select "Any [PERSON_NAME] [PERSON_NAME] [PERSON_NAME] [PERSON_NAME] [PERSON_NAME] [PERS…" at bounding box center [176, 102] width 55 height 8
select select "74580"
click at [149, 98] on select "Any [PERSON_NAME] [PERSON_NAME] [PERSON_NAME] [PERSON_NAME] [PERSON_NAME] [PERS…" at bounding box center [176, 102] width 55 height 8
select select "74580"
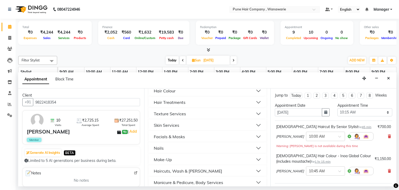
scroll to position [193, 0]
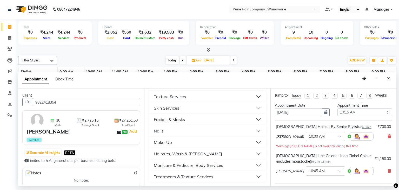
click at [169, 165] on div "Manicure & Pedicure, Body Services" at bounding box center [188, 165] width 69 height 6
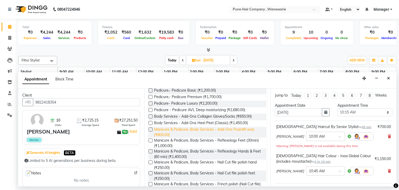
scroll to position [306, 0]
click at [175, 108] on span "Pedicure - Pedicure AVL Deep moisturizing (₹2,680.00)" at bounding box center [199, 110] width 91 height 6
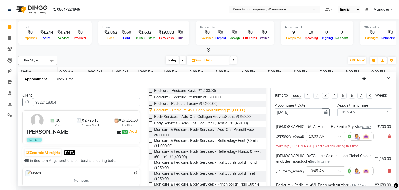
checkbox input "false"
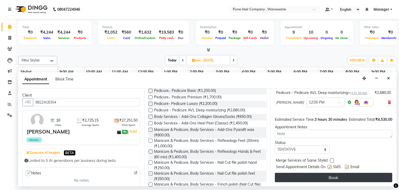
click at [318, 180] on button "Book" at bounding box center [333, 176] width 117 height 9
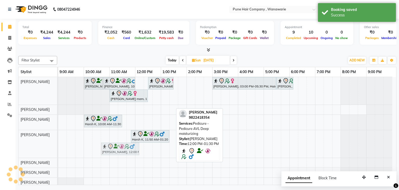
drag, startPoint x: 151, startPoint y: 152, endPoint x: 115, endPoint y: 146, distance: 36.6
click at [58, 146] on div "Harsh K, 11:50 AM-01:20 PM, Pedicure - Pedicure AVL Deep moisturizing [PERSON_N…" at bounding box center [58, 144] width 0 height 28
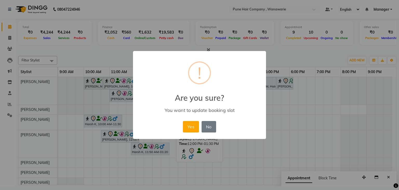
click at [186, 118] on div "× ! Are you sure? You want to update booking slot Yes No No" at bounding box center [199, 95] width 133 height 88
click at [191, 124] on button "Yes" at bounding box center [191, 126] width 16 height 11
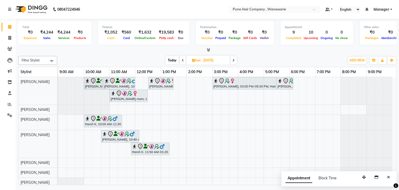
click at [181, 60] on span at bounding box center [183, 60] width 6 height 8
type input "[DATE]"
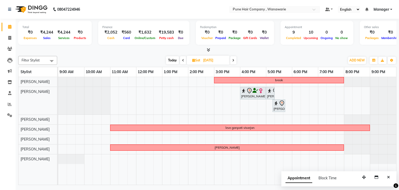
click at [209, 62] on input "[DATE]" at bounding box center [215, 60] width 26 height 8
select select "9"
select select "2025"
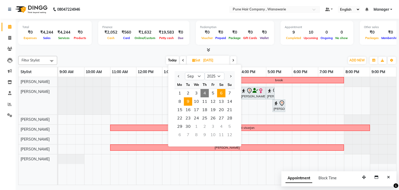
click at [187, 101] on span "9" at bounding box center [188, 101] width 8 height 8
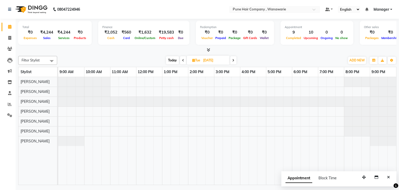
click at [167, 56] on span "Today" at bounding box center [172, 60] width 13 height 8
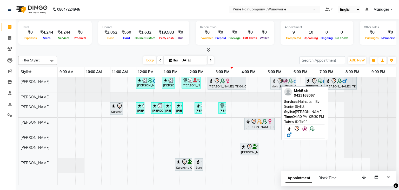
drag, startPoint x: 269, startPoint y: 80, endPoint x: 283, endPoint y: 77, distance: 14.5
click at [58, 77] on div "[PERSON_NAME], TK01, 12:00 PM-12:45 PM, [DEMOGRAPHIC_DATA] Haircut By Senior St…" at bounding box center [58, 84] width 0 height 15
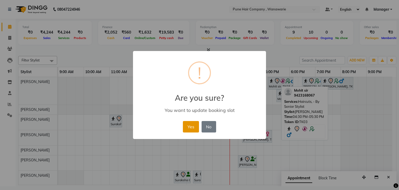
click at [192, 123] on button "Yes" at bounding box center [191, 126] width 16 height 11
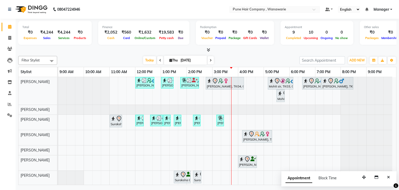
scroll to position [0, 0]
click at [208, 63] on span at bounding box center [210, 60] width 6 height 8
type input "[DATE]"
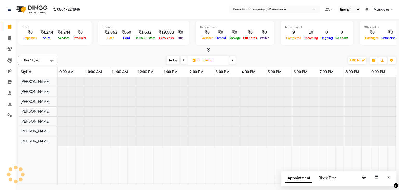
scroll to position [0, 0]
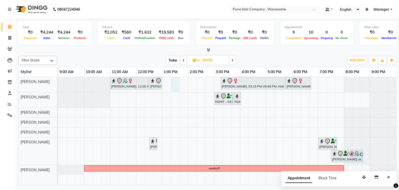
click at [174, 79] on div "[PERSON_NAME], 11:00 AM-12:30 PM, Hair Colour - Inoa Touch-up (Upto 2 Inches) […" at bounding box center [227, 131] width 338 height 108
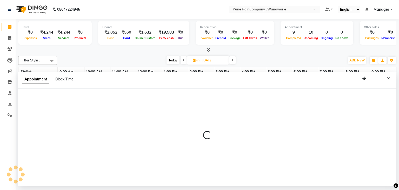
select select "74577"
select select "795"
select select "tentative"
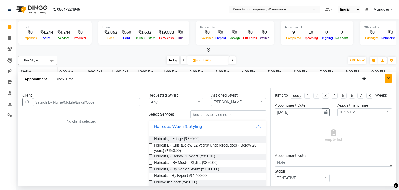
click at [389, 78] on icon "Close" at bounding box center [388, 78] width 3 height 4
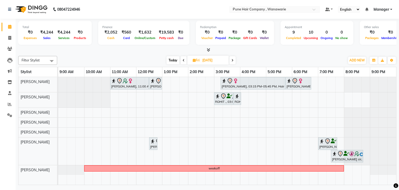
click at [217, 61] on input "[DATE]" at bounding box center [214, 60] width 26 height 8
select select "9"
select select "2025"
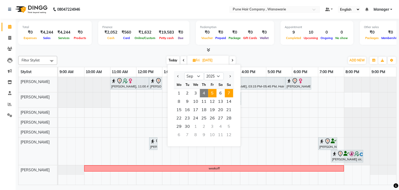
click at [227, 92] on span "7" at bounding box center [229, 93] width 8 height 8
type input "[DATE]"
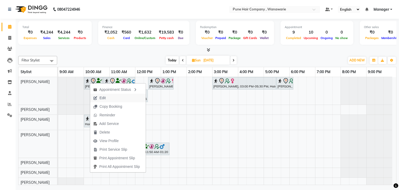
click at [123, 96] on button "Edit" at bounding box center [118, 97] width 56 height 9
select select "tentative"
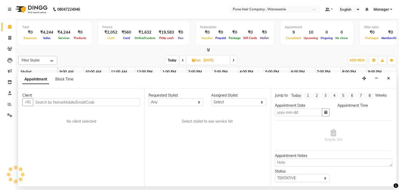
type input "[DATE]"
select select "74577"
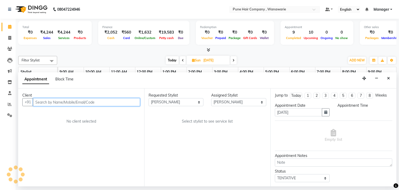
select select "600"
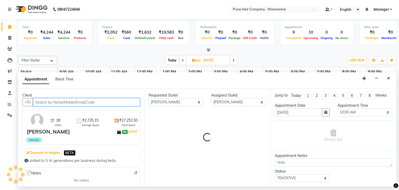
select select "4060"
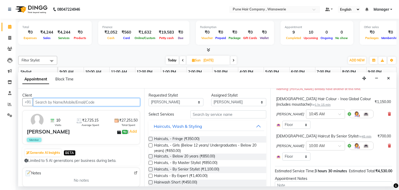
scroll to position [65, 0]
click at [326, 147] on div at bounding box center [325, 144] width 38 height 5
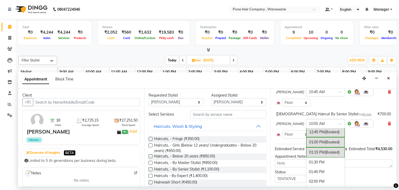
scroll to position [113, 0]
click at [314, 165] on div "01:30 PM" at bounding box center [325, 162] width 38 height 10
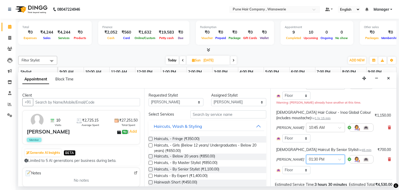
scroll to position [51, 0]
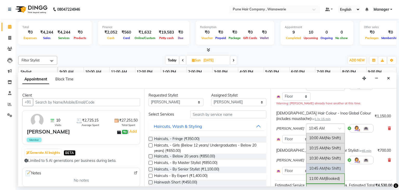
click at [317, 130] on input "text" at bounding box center [320, 127] width 23 height 5
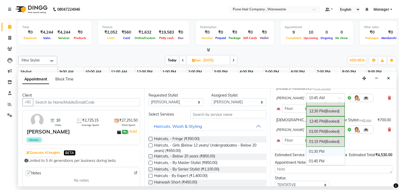
scroll to position [123, 0]
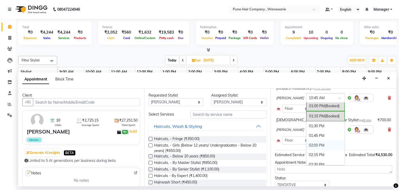
click at [311, 150] on div "02:00 PM" at bounding box center [325, 145] width 38 height 10
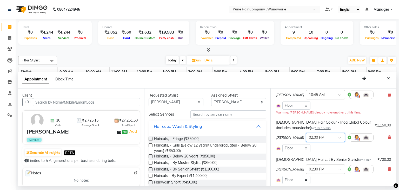
scroll to position [24, 0]
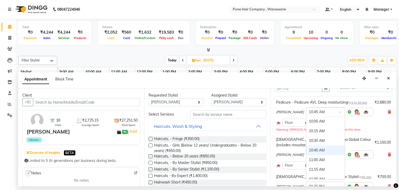
click at [324, 114] on input "text" at bounding box center [320, 111] width 23 height 5
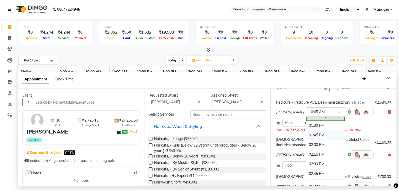
scroll to position [134, 0]
click at [314, 159] on div "02:15 PM" at bounding box center [325, 154] width 38 height 10
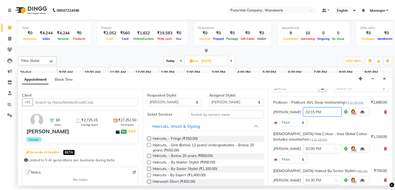
scroll to position [106, 0]
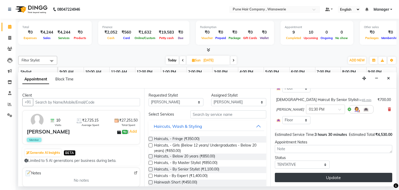
click at [311, 175] on button "Update" at bounding box center [333, 176] width 117 height 9
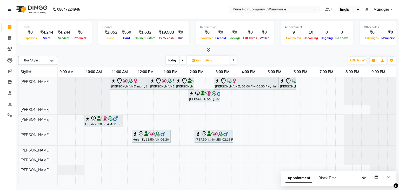
click at [173, 60] on span "Today" at bounding box center [172, 60] width 13 height 8
type input "[DATE]"
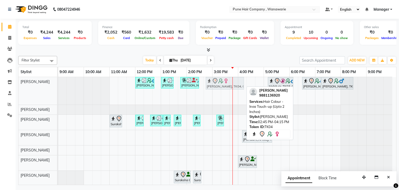
drag, startPoint x: 237, startPoint y: 84, endPoint x: 241, endPoint y: 86, distance: 4.6
click at [58, 86] on div "[PERSON_NAME], TK01, 12:00 PM-12:45 PM, [DEMOGRAPHIC_DATA] Haircut By Senior St…" at bounding box center [58, 91] width 0 height 28
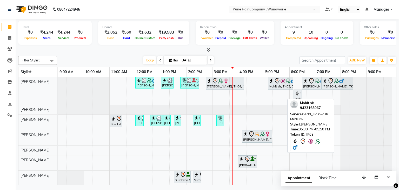
drag, startPoint x: 280, startPoint y: 98, endPoint x: 296, endPoint y: 95, distance: 16.1
click at [58, 95] on div "[PERSON_NAME], TK01, 12:00 PM-12:45 PM, [DEMOGRAPHIC_DATA] Haircut By Senior St…" at bounding box center [58, 91] width 0 height 28
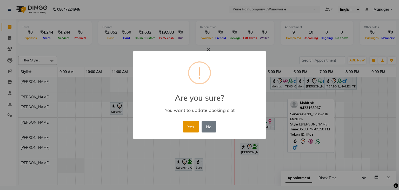
click at [193, 128] on button "Yes" at bounding box center [191, 126] width 16 height 11
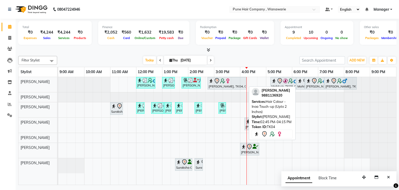
click at [231, 81] on div at bounding box center [227, 81] width 37 height 6
select select "7"
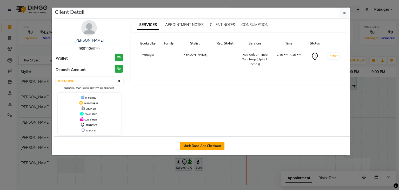
click at [198, 145] on button "Mark Done And Checkout" at bounding box center [202, 146] width 44 height 8
select select "8072"
select select "service"
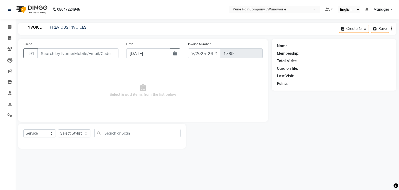
type input "9881136920"
select select "74577"
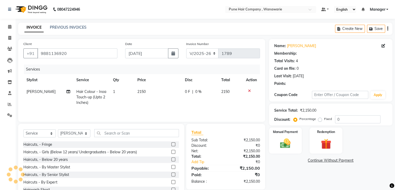
type input "20"
select select "1: Object"
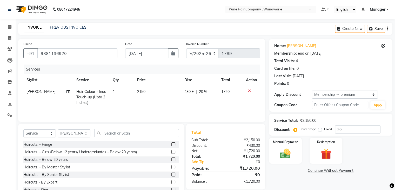
scroll to position [19, 0]
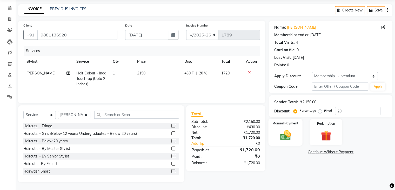
click at [284, 126] on div "Manual Payment" at bounding box center [285, 131] width 34 height 27
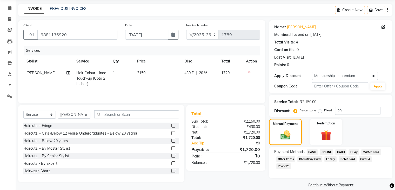
click at [342, 149] on span "CARD" at bounding box center [340, 152] width 11 height 6
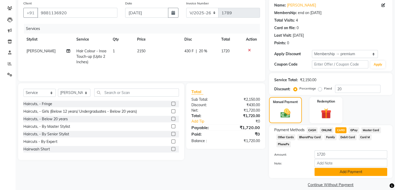
click at [333, 168] on button "Add Payment" at bounding box center [350, 172] width 73 height 8
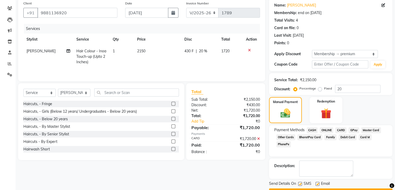
scroll to position [54, 0]
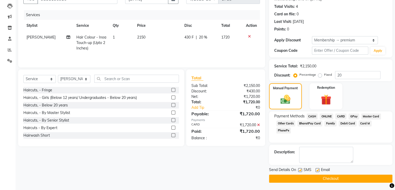
click at [304, 177] on button "Checkout" at bounding box center [330, 178] width 123 height 8
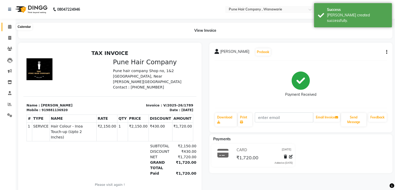
click at [9, 25] on icon at bounding box center [9, 27] width 3 height 4
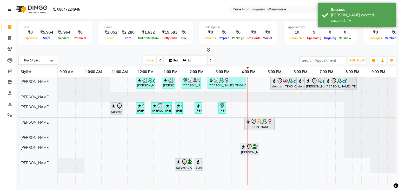
click at [209, 60] on span at bounding box center [210, 60] width 6 height 8
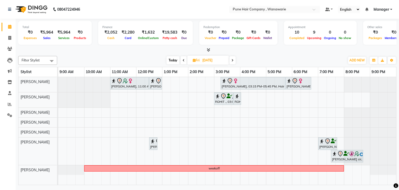
click at [230, 61] on span at bounding box center [232, 60] width 6 height 8
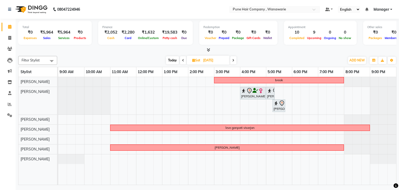
click at [173, 59] on span "Today" at bounding box center [172, 60] width 13 height 8
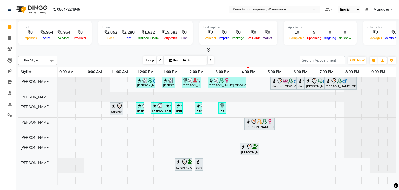
click at [150, 59] on span "Today" at bounding box center [149, 60] width 13 height 8
drag, startPoint x: 155, startPoint y: 63, endPoint x: 149, endPoint y: 60, distance: 7.1
click at [149, 60] on div "[DATE] [DATE]" at bounding box center [179, 60] width 72 height 8
click at [208, 62] on span at bounding box center [210, 60] width 6 height 8
type input "[DATE]"
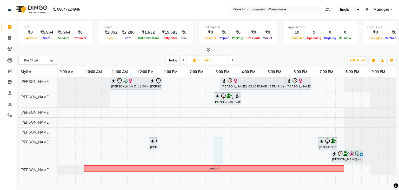
click at [217, 140] on div "[PERSON_NAME], 11:00 AM-12:30 PM, Hair Colour - Inoa Touch-up (Upto 2 Inches) […" at bounding box center [227, 131] width 338 height 108
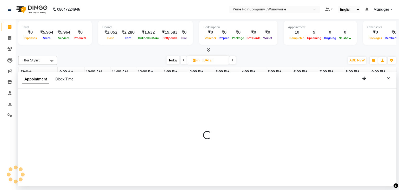
select select "74603"
select select "900"
select select "tentative"
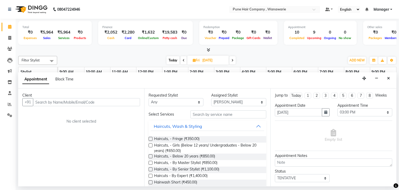
click at [102, 102] on input "text" at bounding box center [86, 102] width 107 height 8
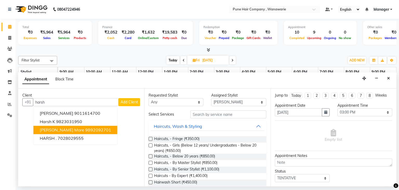
click at [85, 127] on ngb-highlight "9892092701" at bounding box center [98, 129] width 26 height 5
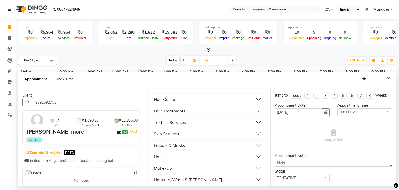
scroll to position [193, 0]
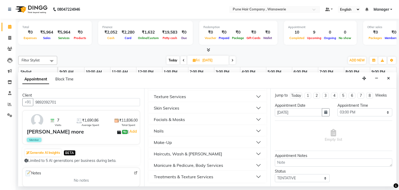
type input "9892092701"
click at [184, 152] on div "Haircuts, Wash & [PERSON_NAME]" at bounding box center [188, 153] width 68 height 6
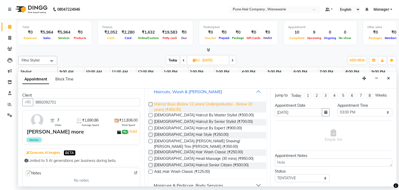
scroll to position [256, 0]
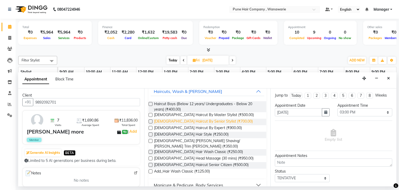
click at [194, 120] on span "[DEMOGRAPHIC_DATA] Haircut By Senior Stylist (₹700.00)" at bounding box center [203, 121] width 99 height 6
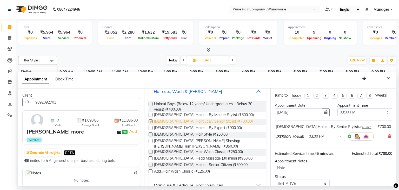
checkbox input "false"
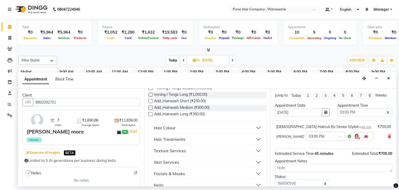
scroll to position [131, 0]
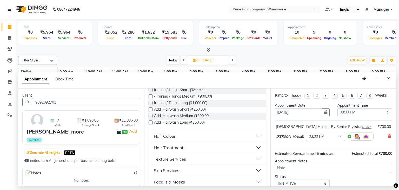
click at [173, 137] on div "Hair Colour" at bounding box center [165, 136] width 22 height 6
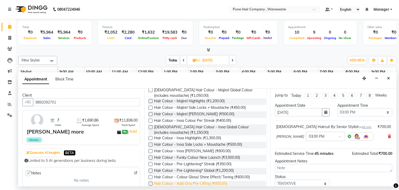
scroll to position [413, 0]
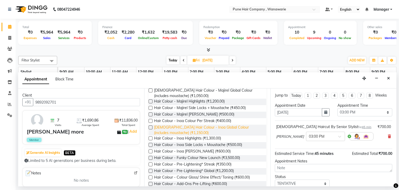
click at [209, 124] on span "[DEMOGRAPHIC_DATA] Hair Colour - Inoa Global Colour (includes moustache) (₹1,15…" at bounding box center [208, 129] width 108 height 11
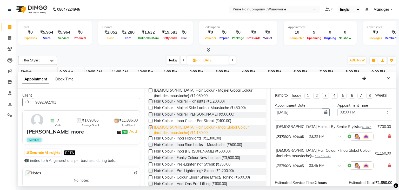
checkbox input "false"
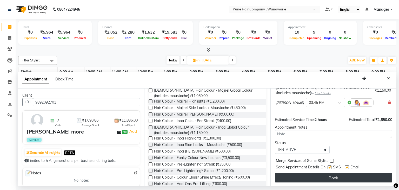
click at [326, 176] on button "Book" at bounding box center [333, 177] width 117 height 9
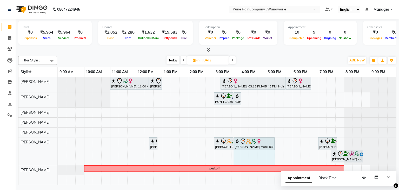
drag, startPoint x: 266, startPoint y: 140, endPoint x: 272, endPoint y: 141, distance: 6.3
click at [58, 141] on div "[PERSON_NAME] sir, 12:30 PM-12:50 PM, Haircut Boys (Below 12 years/ Undergradua…" at bounding box center [58, 151] width 0 height 28
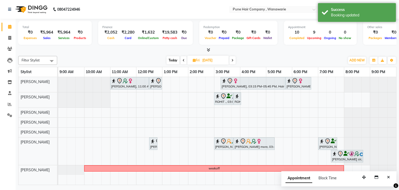
click at [167, 58] on span "Today" at bounding box center [172, 60] width 13 height 8
type input "[DATE]"
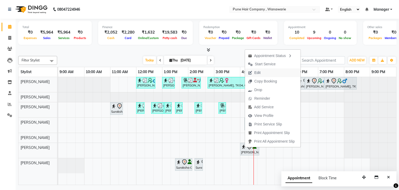
click at [255, 74] on span "Edit" at bounding box center [257, 72] width 6 height 5
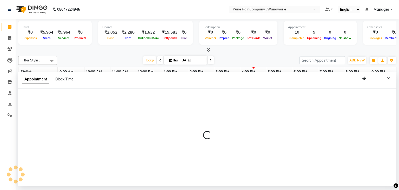
select select "tentative"
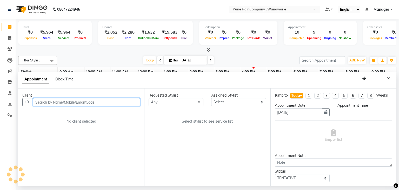
select select "960"
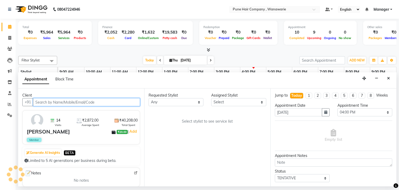
select select "74603"
select select "4060"
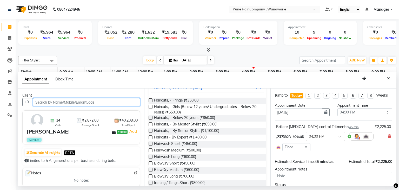
scroll to position [56, 0]
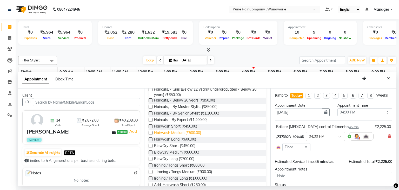
click at [191, 131] on span "Hairwash Medium (₹500.00)" at bounding box center [177, 133] width 47 height 6
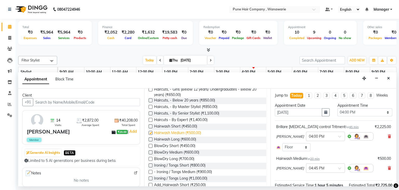
checkbox input "false"
click at [388, 134] on icon at bounding box center [389, 136] width 3 height 4
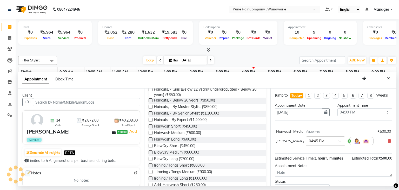
scroll to position [23, 0]
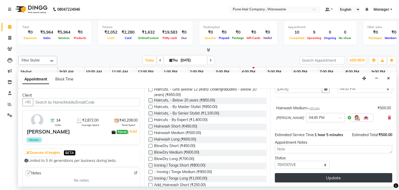
click at [352, 176] on button "Update" at bounding box center [333, 177] width 117 height 9
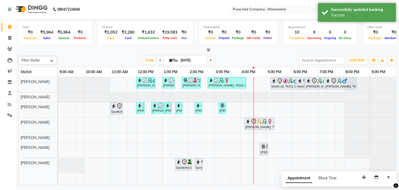
click at [210, 60] on icon at bounding box center [211, 60] width 2 height 3
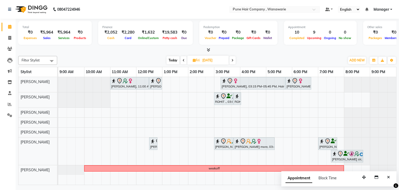
click at [175, 57] on span "Today" at bounding box center [172, 60] width 13 height 8
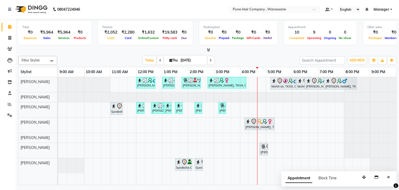
click at [208, 57] on span at bounding box center [210, 60] width 6 height 8
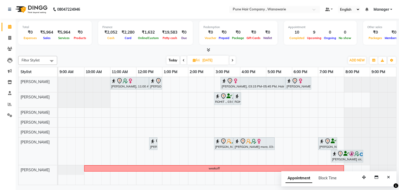
click at [176, 59] on span "Today" at bounding box center [172, 60] width 13 height 8
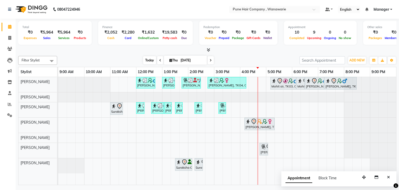
click at [154, 59] on span "Today" at bounding box center [149, 60] width 13 height 8
click at [210, 59] on icon at bounding box center [211, 60] width 2 height 3
type input "[DATE]"
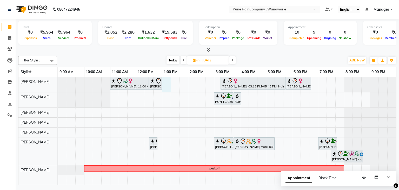
click at [165, 80] on div "[PERSON_NAME], 11:00 AM-12:30 PM, Hair Colour - Inoa Touch-up (Upto 2 Inches) […" at bounding box center [227, 131] width 338 height 108
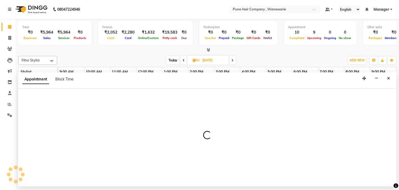
select select "74577"
select select "780"
select select "tentative"
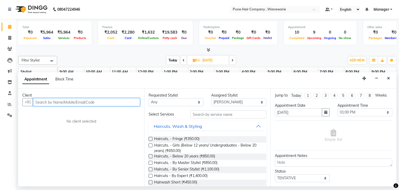
click at [53, 101] on input "text" at bounding box center [86, 102] width 107 height 8
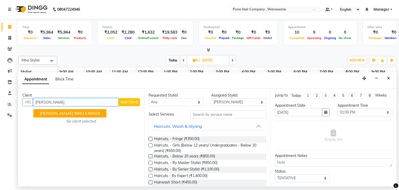
click at [74, 111] on ngb-highlight "9881549509" at bounding box center [87, 113] width 26 height 5
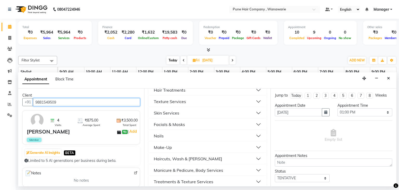
scroll to position [193, 0]
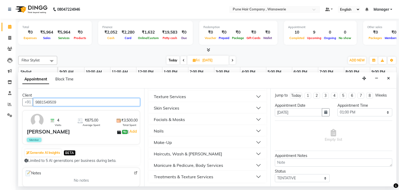
type input "9881549509"
click at [184, 154] on div "Haircuts, Wash & [PERSON_NAME]" at bounding box center [188, 153] width 68 height 6
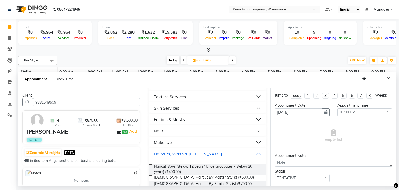
scroll to position [271, 0]
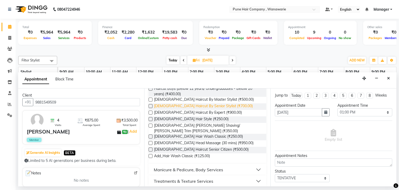
click at [182, 105] on span "[DEMOGRAPHIC_DATA] Haircut By Senior Stylist (₹700.00)" at bounding box center [203, 106] width 99 height 6
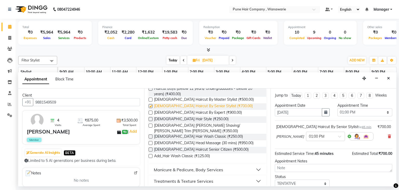
checkbox input "false"
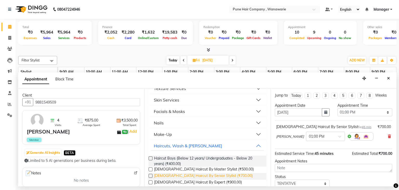
scroll to position [170, 0]
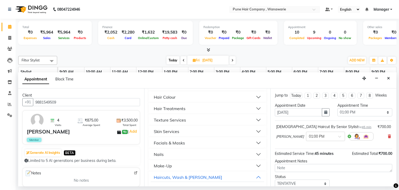
click at [188, 99] on button "Hair Colour" at bounding box center [207, 96] width 113 height 9
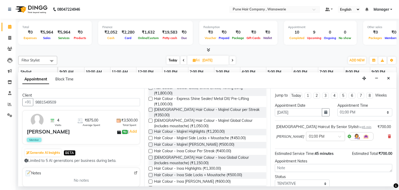
scroll to position [383, 0]
click at [186, 156] on span "[DEMOGRAPHIC_DATA] Hair Colour - Inoa Global Colour (includes moustache) (₹1,15…" at bounding box center [208, 159] width 108 height 11
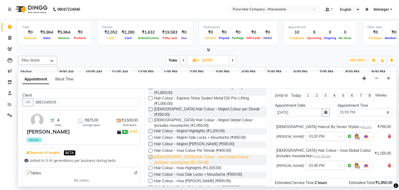
checkbox input "false"
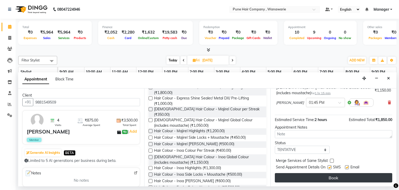
click at [319, 176] on button "Book" at bounding box center [333, 177] width 117 height 9
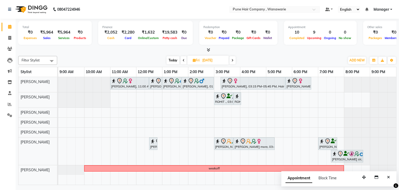
click at [171, 57] on span "Today" at bounding box center [172, 60] width 13 height 8
type input "[DATE]"
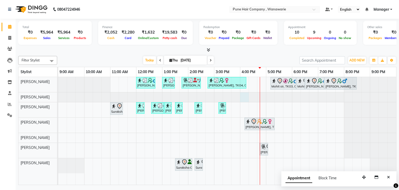
click at [58, 94] on div at bounding box center [58, 97] width 0 height 10
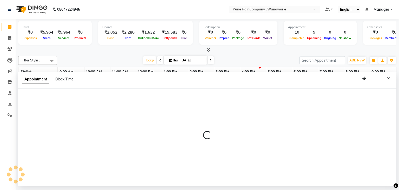
select select "74578"
select select "960"
select select "tentative"
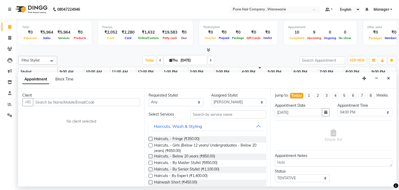
click at [90, 101] on input "text" at bounding box center [86, 102] width 107 height 8
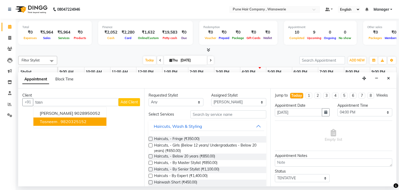
click at [80, 120] on ngb-highlight "9820325152" at bounding box center [74, 121] width 26 height 5
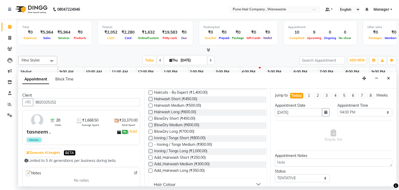
scroll to position [84, 0]
type input "9820325152"
click at [181, 106] on span "Hairwash Medium (₹500.00)" at bounding box center [177, 105] width 47 height 6
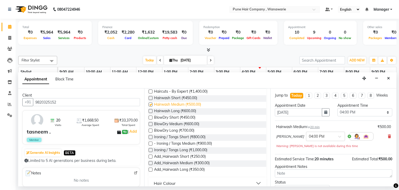
checkbox input "false"
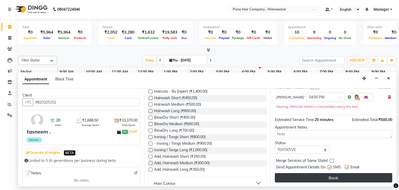
click at [297, 179] on button "Book" at bounding box center [333, 177] width 117 height 9
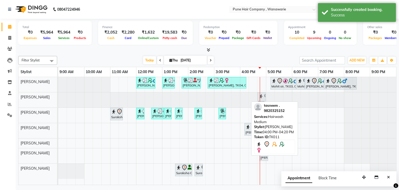
drag, startPoint x: 246, startPoint y: 98, endPoint x: 264, endPoint y: 98, distance: 17.7
click at [58, 98] on div "tasneem ., TK11, 04:00 PM-04:20 PM, Hairwash Medium tasneem ., TK11, 04:00 PM-0…" at bounding box center [58, 99] width 0 height 15
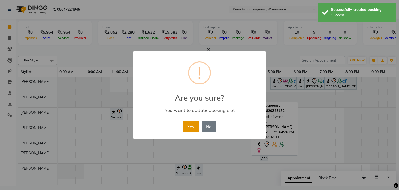
click at [190, 122] on button "Yes" at bounding box center [191, 126] width 16 height 11
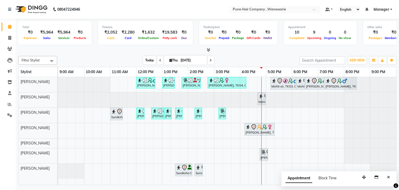
click at [154, 61] on span "Today" at bounding box center [149, 60] width 13 height 8
click at [149, 61] on span "Today" at bounding box center [149, 60] width 13 height 8
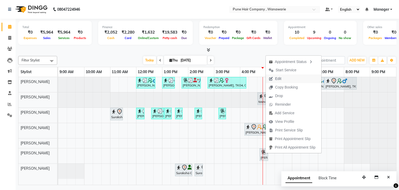
click at [288, 78] on button "Edit" at bounding box center [294, 78] width 56 height 9
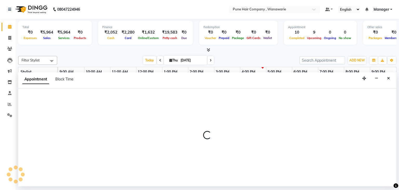
select select "tentative"
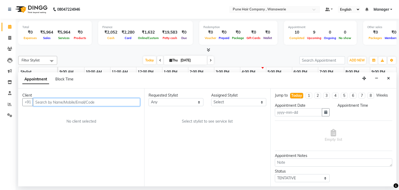
type input "[DATE]"
select select "1005"
select select "74603"
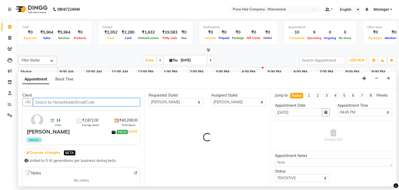
select select "4060"
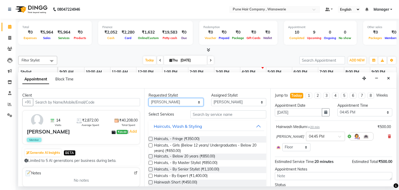
click at [197, 102] on select "Any [PERSON_NAME] [PERSON_NAME] [PERSON_NAME] [PERSON_NAME] [PERSON_NAME] [PERS…" at bounding box center [176, 102] width 55 height 8
select select "74579"
click at [149, 98] on select "Any [PERSON_NAME] [PERSON_NAME] [PERSON_NAME] [PERSON_NAME] [PERSON_NAME] [PERS…" at bounding box center [176, 102] width 55 height 8
select select "74579"
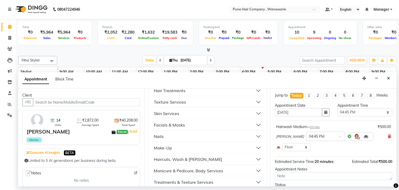
scroll to position [74, 0]
click at [194, 113] on button "Skin Services" at bounding box center [207, 113] width 113 height 9
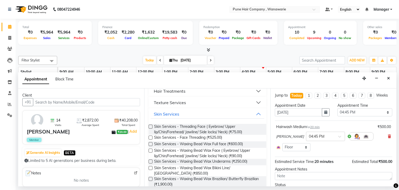
click at [150, 125] on label at bounding box center [151, 126] width 4 height 4
click at [150, 125] on input "checkbox" at bounding box center [150, 126] width 3 height 3
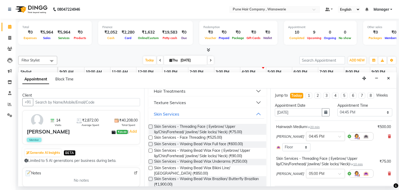
click at [150, 125] on label at bounding box center [151, 126] width 4 height 4
click at [150, 125] on input "checkbox" at bounding box center [150, 126] width 3 height 3
click at [150, 125] on label at bounding box center [151, 126] width 4 height 4
click at [150, 125] on input "checkbox" at bounding box center [150, 126] width 3 height 3
checkbox input "false"
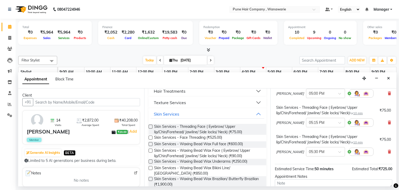
scroll to position [114, 0]
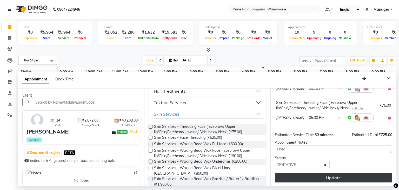
click at [328, 175] on button "Update" at bounding box center [333, 177] width 117 height 9
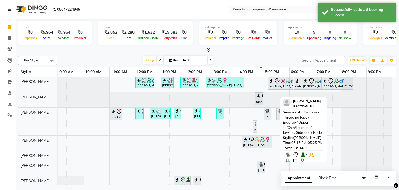
drag, startPoint x: 273, startPoint y: 125, endPoint x: 257, endPoint y: 124, distance: 16.7
click at [58, 124] on div "Suraksha C, TK05, 11:00 AM-11:30 AM, Skin Services - Bleach Face & Neck [PERSON…" at bounding box center [58, 122] width 0 height 28
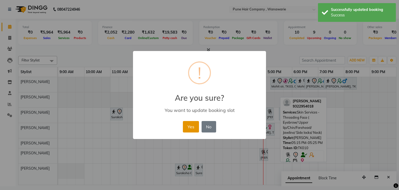
click at [190, 125] on button "Yes" at bounding box center [191, 126] width 16 height 11
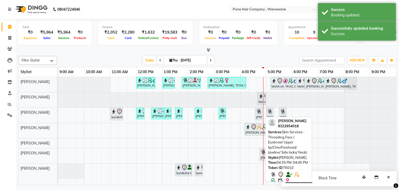
click at [259, 114] on div "[PERSON_NAME], TK10, 04:35 PM-04:45 PM, Skin Services - Threading Face ( Eyebro…" at bounding box center [259, 113] width 6 height 11
select select "7"
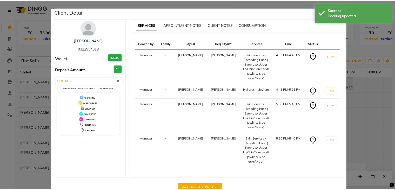
scroll to position [14, 0]
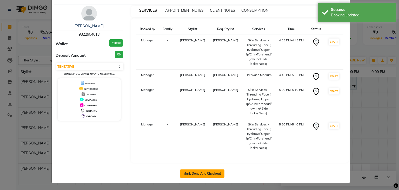
click at [203, 173] on button "Mark Done And Checkout" at bounding box center [202, 173] width 44 height 8
select select "service"
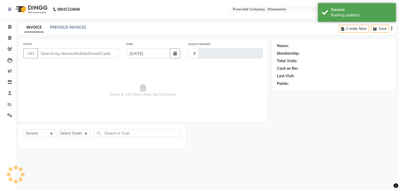
type input "1790"
select select "8072"
type input "9322954018"
select select "74579"
select select "1: Object"
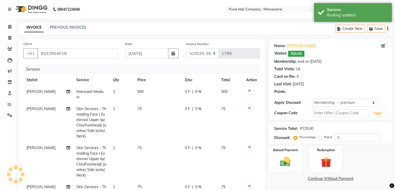
type input "20"
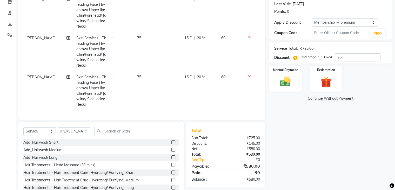
scroll to position [97, 0]
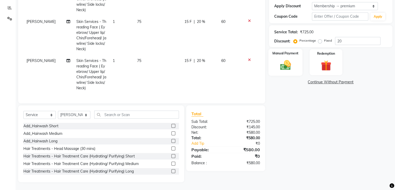
click at [289, 61] on img at bounding box center [285, 65] width 17 height 12
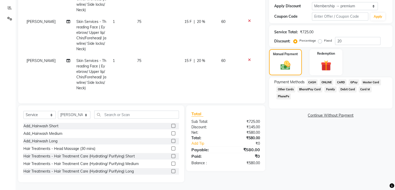
click at [354, 82] on span "GPay" at bounding box center [354, 82] width 11 height 6
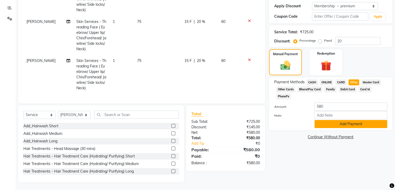
click at [346, 120] on button "Add Payment" at bounding box center [350, 124] width 73 height 8
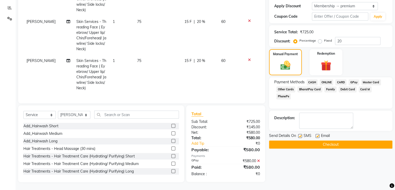
click at [326, 144] on button "Checkout" at bounding box center [330, 144] width 123 height 8
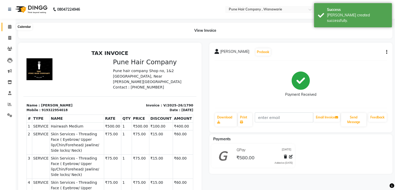
click at [10, 27] on icon at bounding box center [9, 27] width 3 height 4
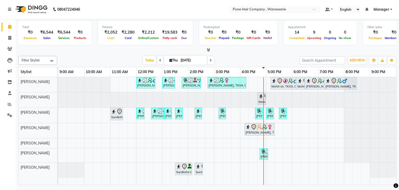
click at [211, 61] on icon at bounding box center [211, 60] width 2 height 3
type input "[DATE]"
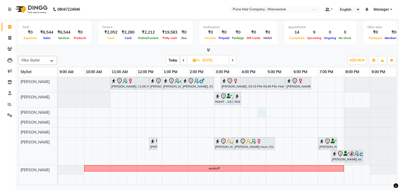
click at [266, 112] on td at bounding box center [270, 131] width 9 height 108
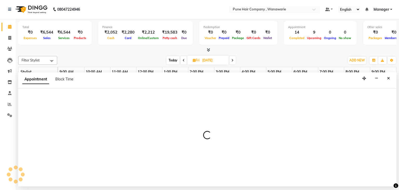
select select "74579"
select select "tentative"
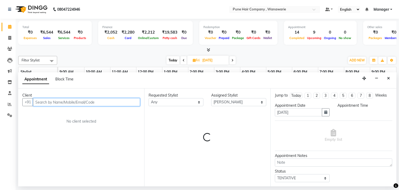
select select "1005"
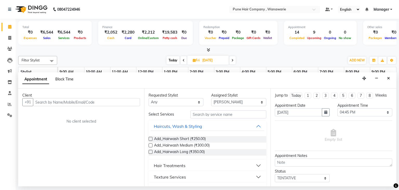
click at [64, 78] on span "Block Time" at bounding box center [64, 79] width 18 height 5
select select "74579"
select select "1005"
select select "1020"
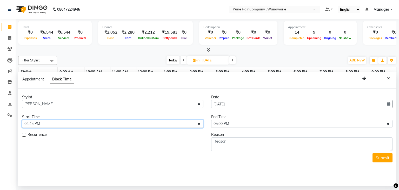
click at [46, 122] on select "Select 10:00 AM 10:15 AM 10:30 AM 10:45 AM 11:00 AM 11:15 AM 11:30 AM 11:45 AM …" at bounding box center [112, 123] width 181 height 8
select select "1020"
click at [22, 119] on select "Select 10:00 AM 10:15 AM 10:30 AM 10:45 AM 11:00 AM 11:15 AM 11:30 AM 11:45 AM …" at bounding box center [112, 123] width 181 height 8
click at [24, 133] on label at bounding box center [24, 134] width 4 height 4
click at [24, 133] on input "checkbox" at bounding box center [23, 134] width 3 height 3
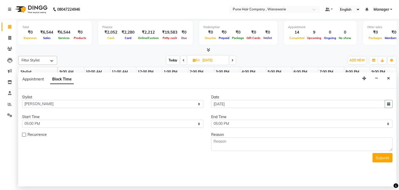
checkbox input "true"
click at [239, 125] on select "Select 10:00 AM 10:15 AM 10:30 AM 10:45 AM 11:00 AM 11:15 AM 11:30 AM 11:45 AM …" at bounding box center [301, 123] width 181 height 8
select select "1110"
click at [211, 119] on select "Select 10:00 AM 10:15 AM 10:30 AM 10:45 AM 11:00 AM 11:15 AM 11:30 AM 11:45 AM …" at bounding box center [301, 123] width 181 height 8
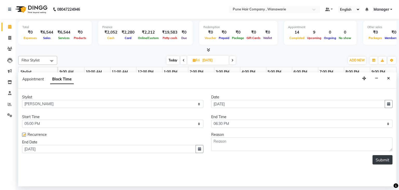
click at [385, 159] on button "Submit" at bounding box center [382, 159] width 20 height 9
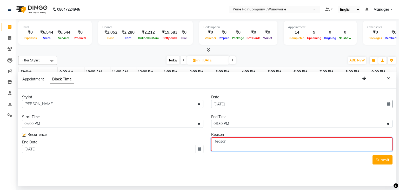
click at [250, 143] on textarea at bounding box center [301, 144] width 181 height 14
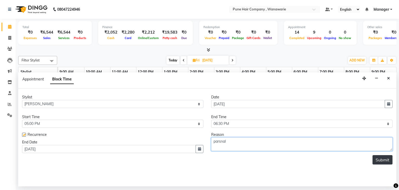
type textarea "parsnal"
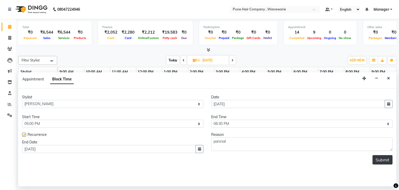
click at [384, 155] on button "Submit" at bounding box center [382, 159] width 20 height 9
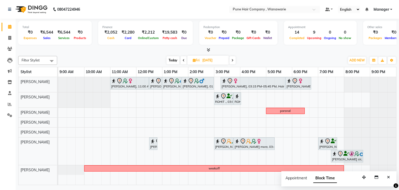
click at [231, 60] on span at bounding box center [232, 60] width 6 height 8
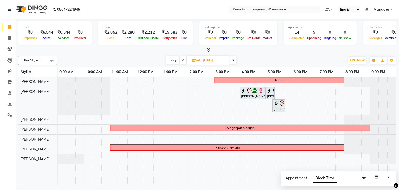
click at [234, 60] on icon at bounding box center [233, 60] width 2 height 3
type input "[DATE]"
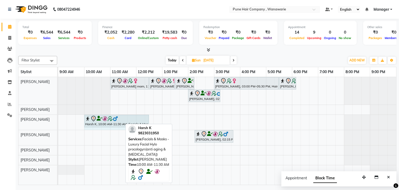
drag, startPoint x: 122, startPoint y: 121, endPoint x: 145, endPoint y: 120, distance: 23.6
click at [58, 120] on div "Harsh K, 10:00 AM-11:30 AM, Facials & Masks - Luxury Facial Hylo procologyn(ant…" at bounding box center [58, 122] width 0 height 15
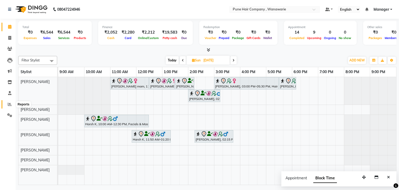
click at [10, 103] on icon at bounding box center [10, 104] width 4 height 4
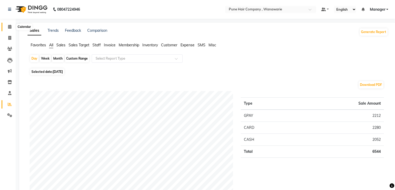
click at [9, 26] on icon at bounding box center [9, 27] width 3 height 4
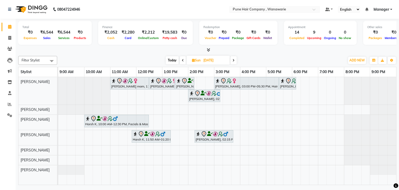
click at [182, 61] on span at bounding box center [183, 60] width 6 height 8
type input "[DATE]"
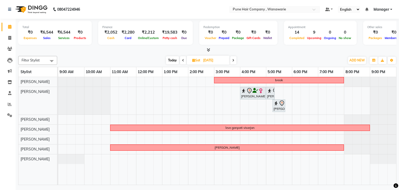
click at [195, 58] on span "Sat" at bounding box center [196, 60] width 11 height 4
select select "9"
select select "2025"
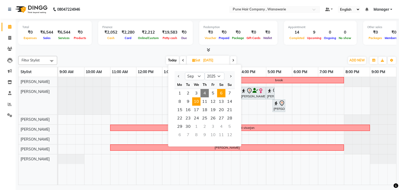
click at [197, 101] on span "10" at bounding box center [196, 101] width 8 height 8
type input "[DATE]"
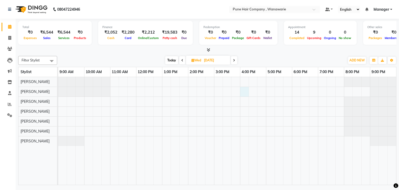
click at [241, 91] on div at bounding box center [227, 131] width 338 height 108
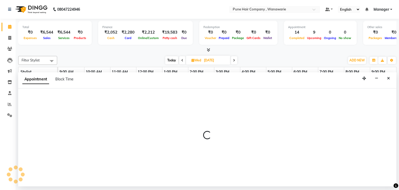
select select "74578"
select select "960"
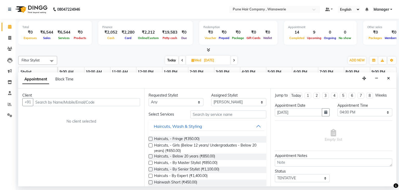
click at [42, 103] on input "text" at bounding box center [86, 102] width 107 height 8
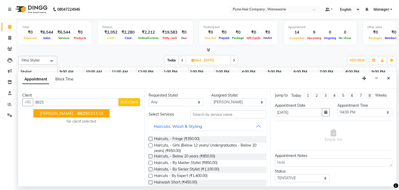
click at [46, 111] on span "[PERSON_NAME] ." at bounding box center [58, 113] width 36 height 5
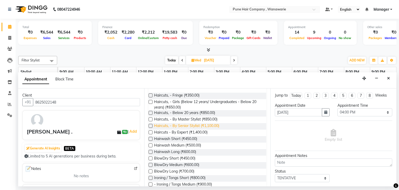
scroll to position [46, 0]
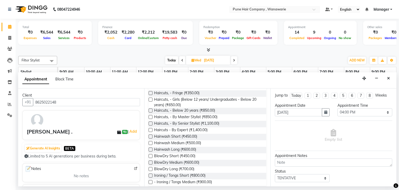
click at [151, 141] on label at bounding box center [151, 143] width 4 height 4
click at [151, 142] on input "checkbox" at bounding box center [150, 143] width 3 height 3
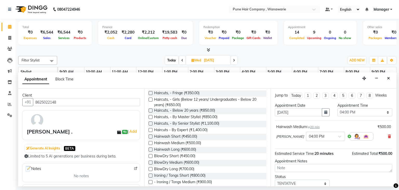
click at [150, 163] on label at bounding box center [151, 162] width 4 height 4
click at [150, 163] on input "checkbox" at bounding box center [150, 162] width 3 height 3
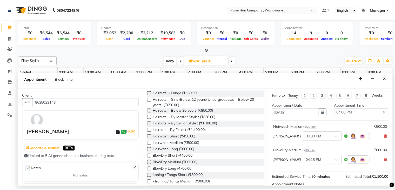
scroll to position [57, 0]
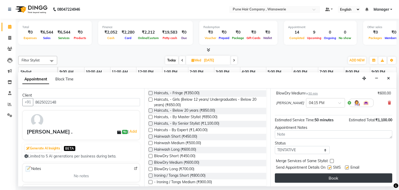
click at [330, 178] on button "Book" at bounding box center [333, 177] width 117 height 9
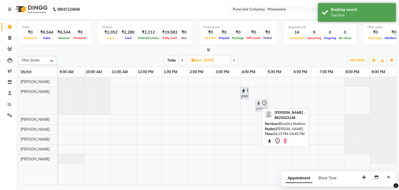
drag, startPoint x: 257, startPoint y: 106, endPoint x: 264, endPoint y: 106, distance: 7.0
click at [58, 106] on div "[PERSON_NAME] ., 04:00 PM-04:20 PM, Hairwash Medium [PERSON_NAME] ., 04:15 PM-0…" at bounding box center [58, 101] width 0 height 28
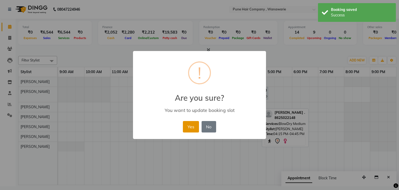
click at [192, 127] on button "Yes" at bounding box center [191, 126] width 16 height 11
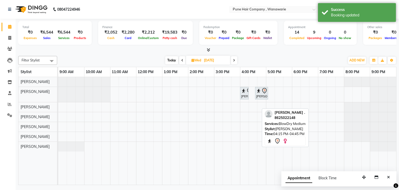
click at [171, 62] on span "Today" at bounding box center [171, 60] width 13 height 8
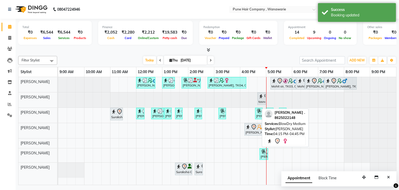
click at [210, 59] on icon at bounding box center [211, 60] width 2 height 3
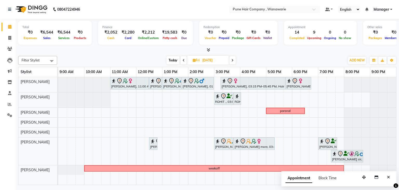
click at [231, 62] on span at bounding box center [232, 60] width 6 height 8
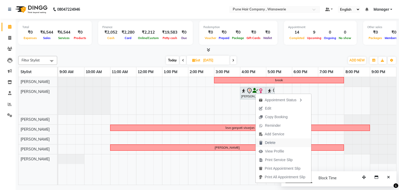
click at [272, 143] on span "Delete" at bounding box center [270, 142] width 10 height 5
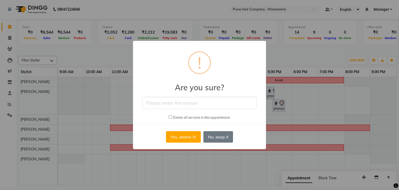
click at [169, 117] on input "checkbox" at bounding box center [170, 116] width 3 height 3
click at [182, 138] on button "Yes, delete it!" at bounding box center [183, 136] width 35 height 11
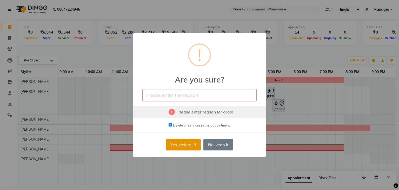
click at [185, 148] on button "Yes, delete it!" at bounding box center [183, 144] width 35 height 11
click at [152, 92] on input "text" at bounding box center [199, 95] width 114 height 12
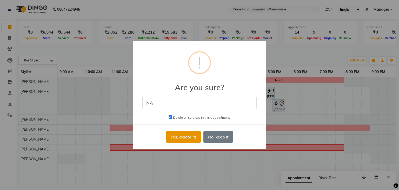
click at [187, 137] on button "Yes, delete it!" at bounding box center [183, 136] width 35 height 11
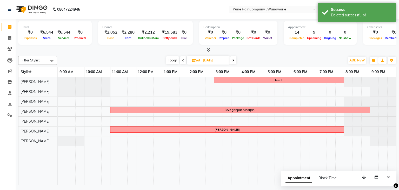
click at [170, 60] on span "Today" at bounding box center [172, 60] width 13 height 8
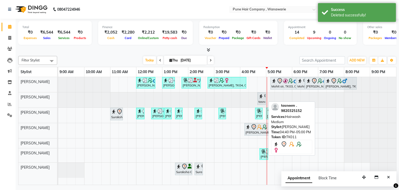
click at [263, 97] on img at bounding box center [260, 95] width 5 height 5
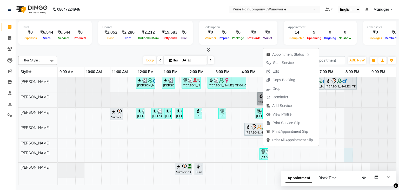
click at [58, 149] on div at bounding box center [58, 155] width 0 height 14
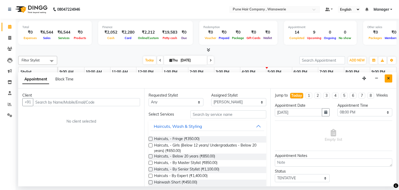
click at [390, 80] on icon "Close" at bounding box center [388, 78] width 3 height 4
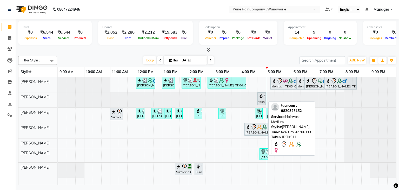
click at [260, 100] on div "tasneem ., TK11, 04:40 PM-05:00 PM, Hairwash Medium" at bounding box center [261, 98] width 7 height 11
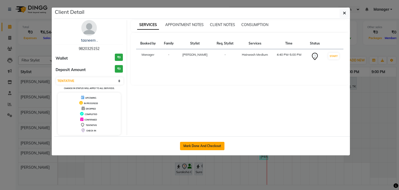
click at [191, 143] on button "Mark Done And Checkout" at bounding box center [202, 146] width 44 height 8
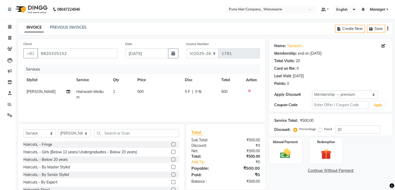
scroll to position [19, 0]
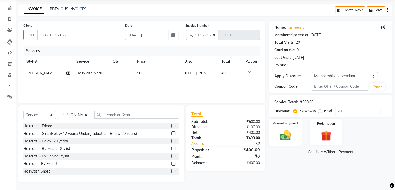
click at [284, 133] on img at bounding box center [285, 135] width 17 height 12
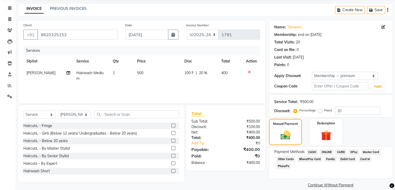
click at [353, 151] on span "GPay" at bounding box center [354, 152] width 11 height 6
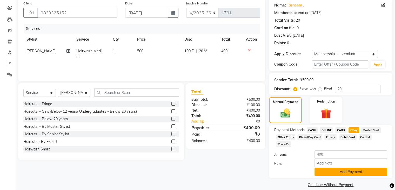
click at [347, 168] on button "Add Payment" at bounding box center [350, 172] width 73 height 8
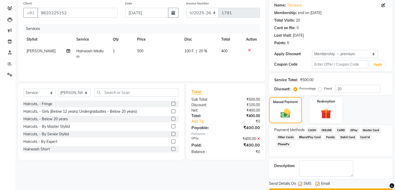
scroll to position [54, 0]
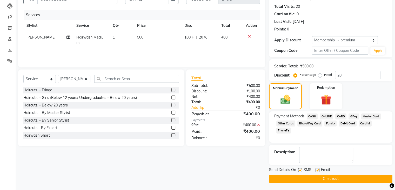
click at [329, 178] on button "Checkout" at bounding box center [330, 178] width 123 height 8
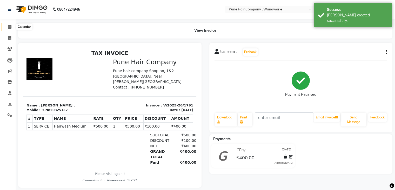
click at [10, 26] on icon at bounding box center [9, 27] width 3 height 4
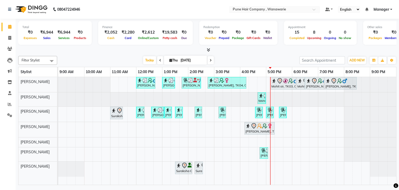
click at [279, 125] on div "[PERSON_NAME], TK01, 12:00 PM-12:45 PM, [DEMOGRAPHIC_DATA] Haircut By Senior St…" at bounding box center [227, 131] width 338 height 108
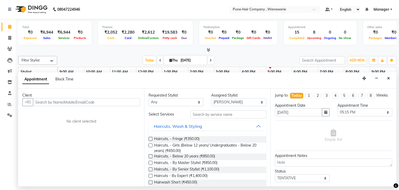
click at [81, 100] on input "text" at bounding box center [86, 102] width 107 height 8
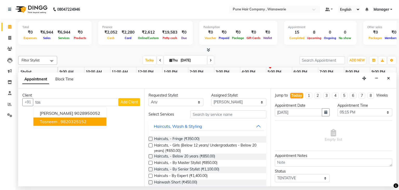
click at [76, 119] on ngb-highlight "9820325152" at bounding box center [74, 121] width 26 height 5
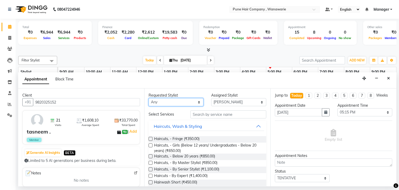
click at [197, 102] on select "Any [PERSON_NAME] [PERSON_NAME] [PERSON_NAME] [PERSON_NAME] [PERSON_NAME] [PERS…" at bounding box center [176, 102] width 55 height 8
click at [149, 98] on select "Any [PERSON_NAME] [PERSON_NAME] [PERSON_NAME] [PERSON_NAME] [PERSON_NAME] [PERS…" at bounding box center [176, 102] width 55 height 8
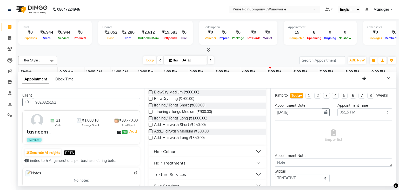
scroll to position [193, 0]
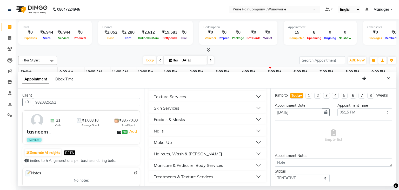
click at [179, 165] on div "Manicure & Pedicure, Body Services" at bounding box center [188, 165] width 69 height 6
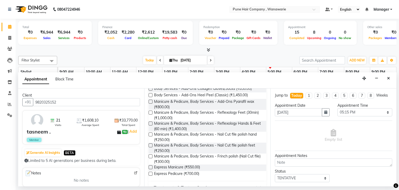
scroll to position [345, 0]
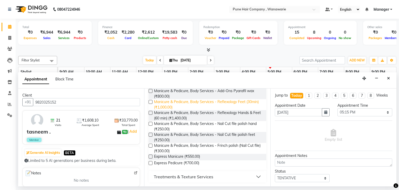
click at [195, 103] on span "Manicure & Pedicure, Body Services - Reflexology Feet (30min) (₹1,000.00)" at bounding box center [208, 104] width 108 height 11
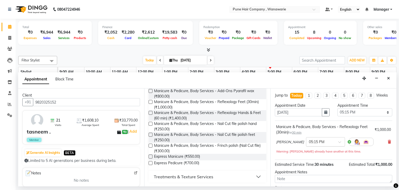
scroll to position [45, 0]
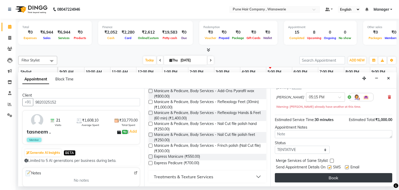
click at [319, 175] on button "Book" at bounding box center [333, 177] width 117 height 9
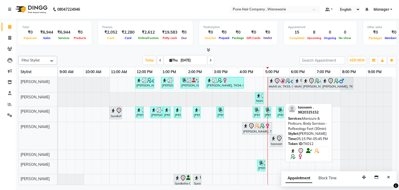
click at [283, 139] on div at bounding box center [282, 141] width 2 height 12
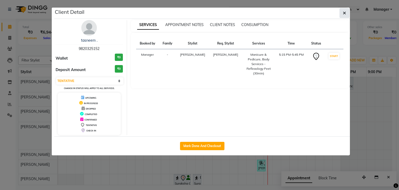
click at [346, 15] on button "button" at bounding box center [344, 13] width 10 height 10
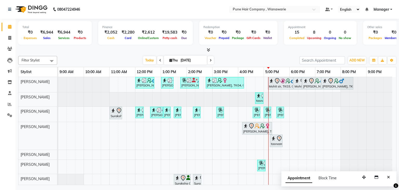
scroll to position [4, 0]
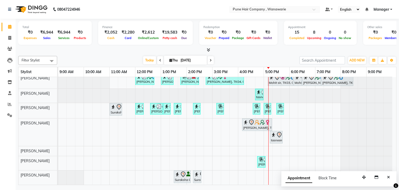
click at [210, 59] on icon at bounding box center [211, 60] width 2 height 3
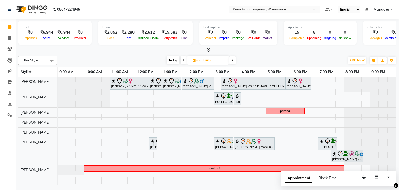
click at [169, 57] on span "Today" at bounding box center [172, 60] width 13 height 8
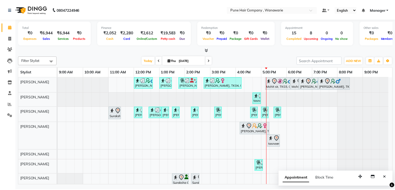
scroll to position [4, 0]
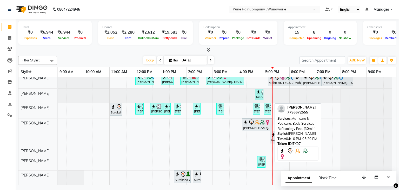
click at [264, 125] on div "[PERSON_NAME], TK07, 04:10 PM-05:20 PM, Manicure & Pedicure, Body Services - Re…" at bounding box center [257, 124] width 29 height 11
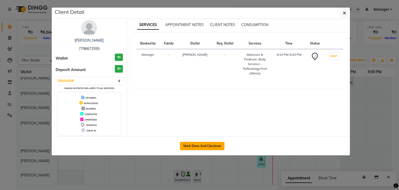
click at [211, 144] on button "Mark Done And Checkout" at bounding box center [202, 146] width 44 height 8
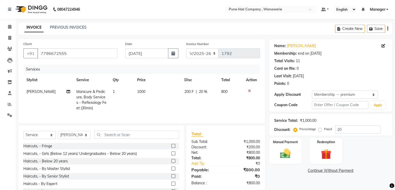
scroll to position [24, 0]
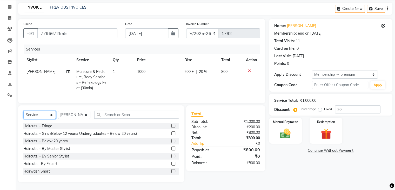
click at [42, 112] on select "Select Service Product Membership Package Voucher Prepaid Gift Card" at bounding box center [39, 115] width 32 height 8
click at [23, 111] on select "Select Service Product Membership Package Voucher Prepaid Gift Card" at bounding box center [39, 115] width 32 height 8
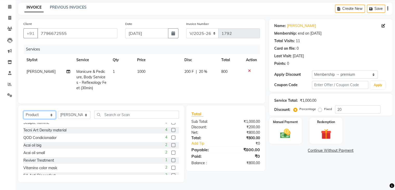
scroll to position [178, 0]
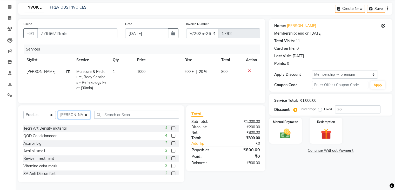
click at [85, 115] on select "Select Stylist [PERSON_NAME] [PERSON_NAME] Manager [PERSON_NAME] [PERSON_NAME] …" at bounding box center [74, 115] width 32 height 8
click at [58, 111] on select "Select Stylist [PERSON_NAME] [PERSON_NAME] Manager [PERSON_NAME] [PERSON_NAME] …" at bounding box center [74, 115] width 32 height 8
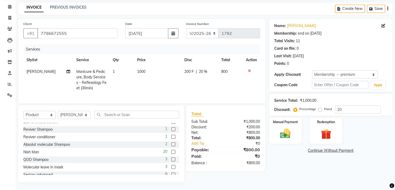
click at [171, 143] on label at bounding box center [173, 144] width 4 height 4
click at [171, 143] on input "checkbox" at bounding box center [172, 144] width 3 height 3
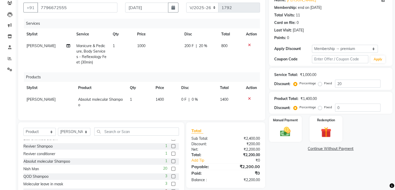
scroll to position [46, 0]
click at [351, 107] on input "0" at bounding box center [357, 107] width 45 height 8
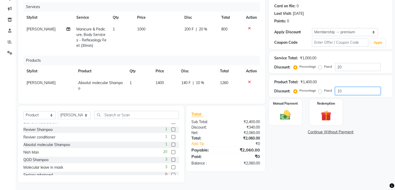
scroll to position [67, 0]
click at [289, 114] on img at bounding box center [285, 115] width 17 height 12
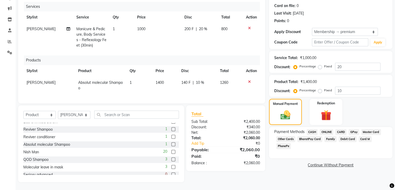
click at [308, 129] on span "CASH" at bounding box center [312, 132] width 11 height 6
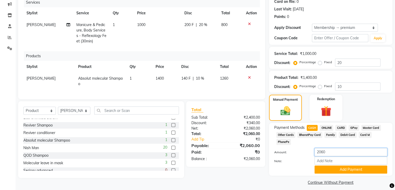
click at [332, 148] on input "2060" at bounding box center [350, 152] width 73 height 8
click at [341, 165] on button "Add Payment" at bounding box center [350, 169] width 73 height 8
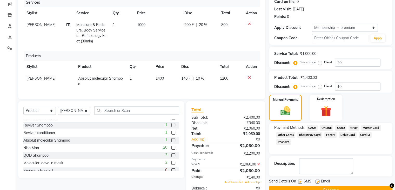
scroll to position [85, 0]
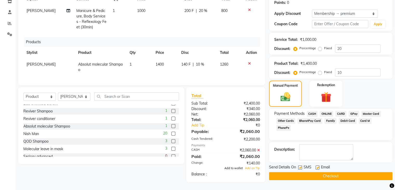
click at [227, 166] on span "Add to wallet" at bounding box center [233, 168] width 18 height 4
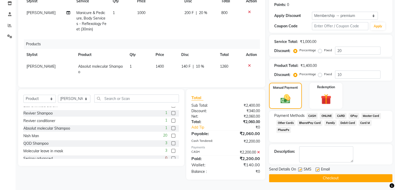
click at [327, 177] on button "Checkout" at bounding box center [330, 178] width 123 height 8
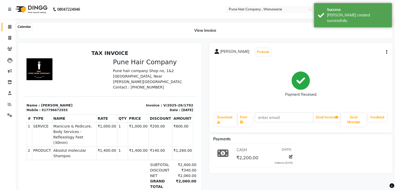
click at [11, 27] on icon at bounding box center [9, 27] width 3 height 4
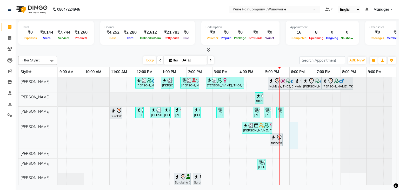
click at [290, 140] on div "[PERSON_NAME], TK01, 12:00 PM-12:45 PM, [DEMOGRAPHIC_DATA] Haircut By Senior St…" at bounding box center [227, 132] width 338 height 111
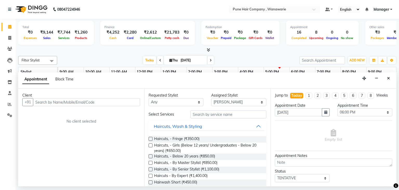
click at [45, 103] on input "text" at bounding box center [86, 102] width 107 height 8
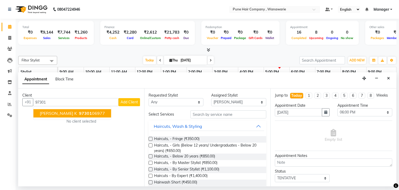
click at [52, 113] on span "[PERSON_NAME] K" at bounding box center [58, 113] width 37 height 5
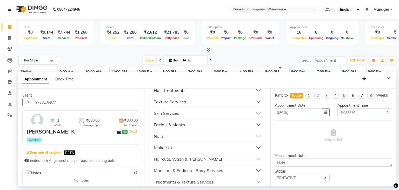
scroll to position [193, 0]
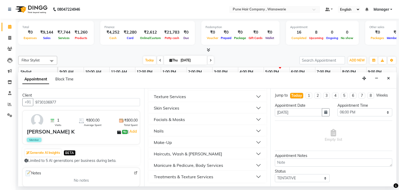
click at [230, 166] on button "Manicure & Pedicure, Body Services" at bounding box center [207, 164] width 113 height 9
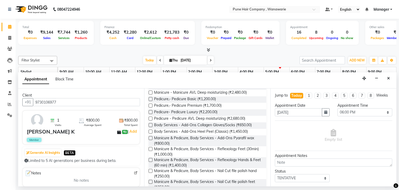
scroll to position [298, 0]
click at [150, 149] on label at bounding box center [151, 148] width 4 height 4
click at [150, 149] on input "checkbox" at bounding box center [150, 148] width 3 height 3
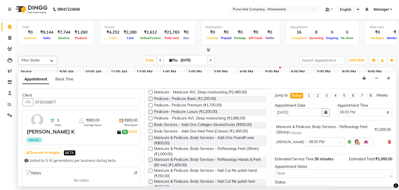
scroll to position [39, 0]
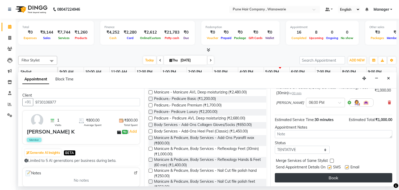
click at [334, 178] on button "Book" at bounding box center [333, 177] width 117 height 9
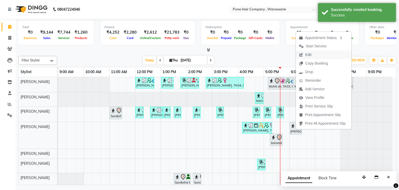
click at [312, 56] on span "Edit" at bounding box center [305, 54] width 19 height 9
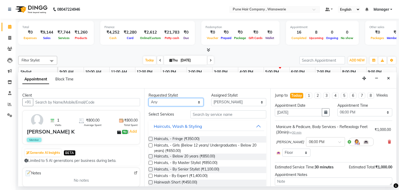
click at [196, 100] on select "Any [PERSON_NAME] [PERSON_NAME] [PERSON_NAME] [PERSON_NAME] [PERSON_NAME] [PERS…" at bounding box center [176, 102] width 55 height 8
click at [149, 98] on select "Any [PERSON_NAME] [PERSON_NAME] [PERSON_NAME] [PERSON_NAME] [PERSON_NAME] [PERS…" at bounding box center [176, 102] width 55 height 8
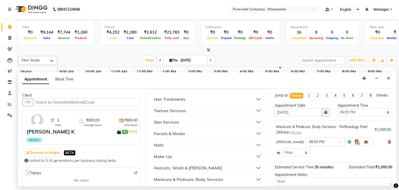
scroll to position [66, 0]
click at [195, 124] on button "Skin Services" at bounding box center [207, 121] width 113 height 9
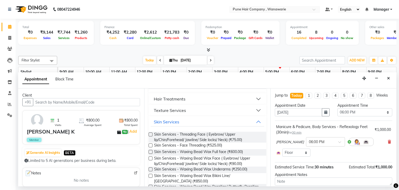
click at [150, 134] on label at bounding box center [151, 134] width 4 height 4
click at [150, 134] on input "checkbox" at bounding box center [150, 134] width 3 height 3
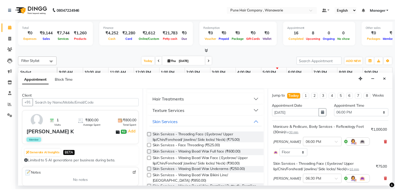
scroll to position [61, 0]
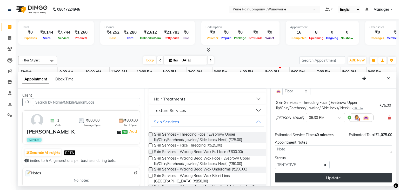
click at [330, 179] on button "Update" at bounding box center [333, 177] width 117 height 9
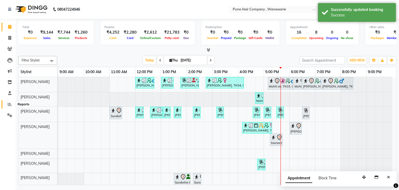
click at [9, 105] on icon at bounding box center [10, 104] width 4 height 4
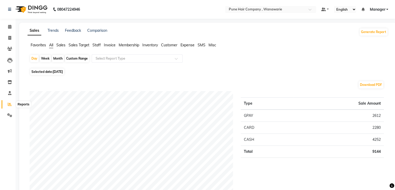
click at [9, 104] on icon at bounding box center [10, 104] width 4 height 4
click at [60, 59] on div "Month" at bounding box center [58, 58] width 12 height 7
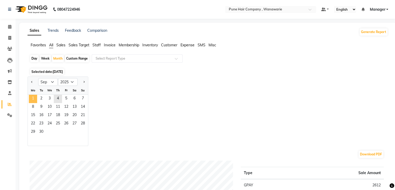
click at [33, 99] on span "1" at bounding box center [33, 99] width 8 height 8
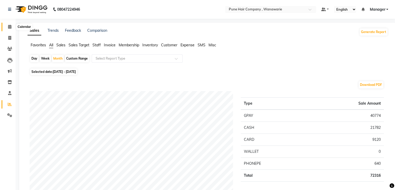
click at [10, 27] on icon at bounding box center [9, 27] width 3 height 4
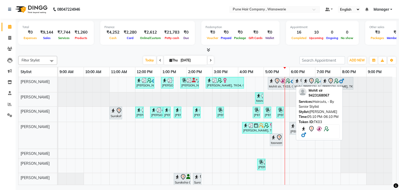
click at [274, 83] on div "Mohit sir, TK03, 05:10 PM-06:10 PM, Haircuts, - By Senior Stylist" at bounding box center [280, 83] width 24 height 11
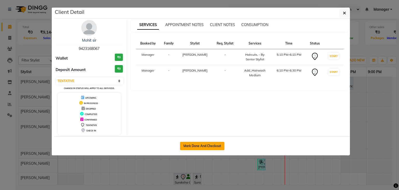
click at [202, 145] on button "Mark Done And Checkout" at bounding box center [202, 146] width 44 height 8
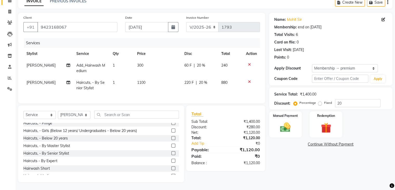
scroll to position [30, 0]
click at [293, 114] on div "Manual Payment" at bounding box center [285, 124] width 34 height 27
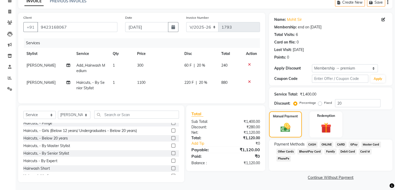
click at [312, 141] on span "CASH" at bounding box center [312, 144] width 11 height 6
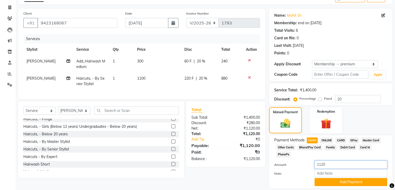
click at [326, 160] on input "1120" at bounding box center [350, 164] width 73 height 8
click at [345, 178] on button "Add Payment" at bounding box center [350, 182] width 73 height 8
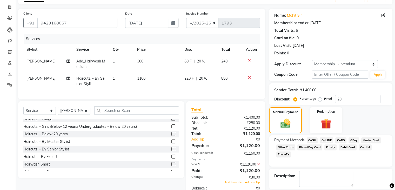
scroll to position [54, 0]
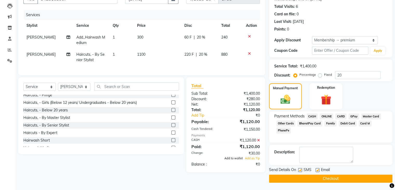
click at [231, 160] on span "Add to wallet" at bounding box center [233, 158] width 18 height 4
click at [314, 177] on button "Checkout" at bounding box center [330, 178] width 123 height 8
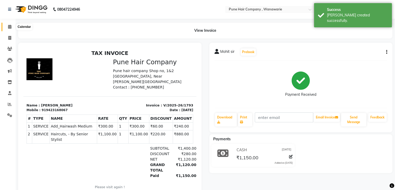
click at [7, 26] on span at bounding box center [9, 27] width 9 height 6
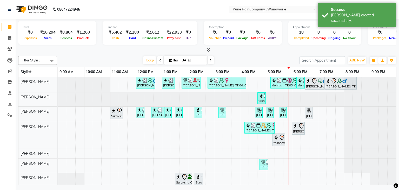
click at [182, 58] on input "[DATE]" at bounding box center [192, 60] width 26 height 8
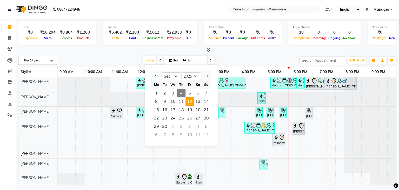
click at [190, 101] on span "12" at bounding box center [189, 101] width 8 height 8
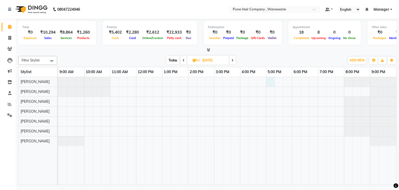
click at [270, 79] on div at bounding box center [227, 131] width 338 height 108
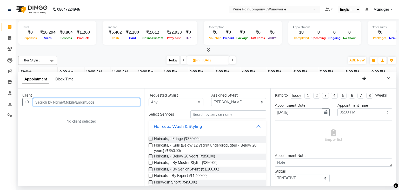
click at [106, 103] on input "text" at bounding box center [86, 102] width 107 height 8
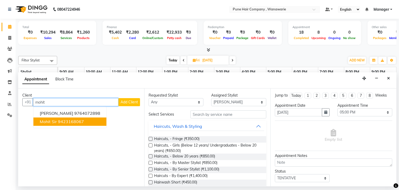
click at [70, 124] on button "Mohit sir 9423168067" at bounding box center [70, 121] width 73 height 8
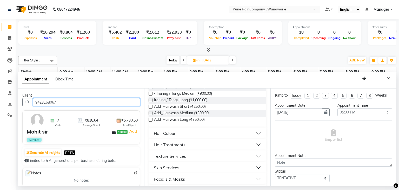
scroll to position [135, 0]
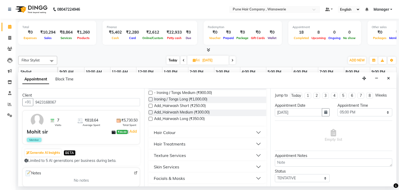
click at [172, 131] on div "Hair Colour" at bounding box center [165, 132] width 22 height 6
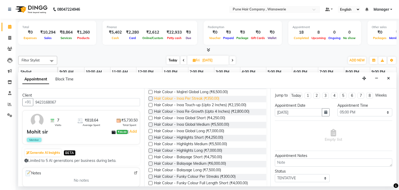
scroll to position [226, 0]
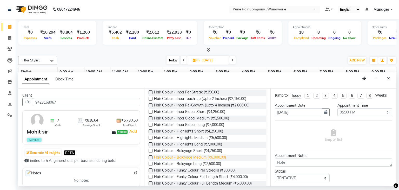
click at [194, 157] on span "Hair Colour - Balayage Medium (₹6,000.00)" at bounding box center [190, 157] width 72 height 6
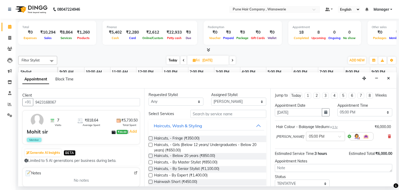
scroll to position [0, 0]
click at [180, 104] on select "Any [PERSON_NAME] [PERSON_NAME] [PERSON_NAME] [PERSON_NAME] [PERSON_NAME] [PERS…" at bounding box center [176, 102] width 55 height 8
click at [149, 98] on select "Any [PERSON_NAME] [PERSON_NAME] [PERSON_NAME] [PERSON_NAME] [PERSON_NAME] [PERS…" at bounding box center [176, 102] width 55 height 8
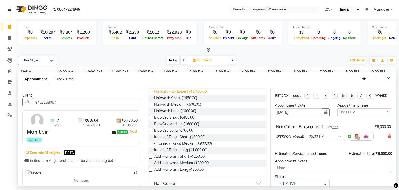
scroll to position [193, 0]
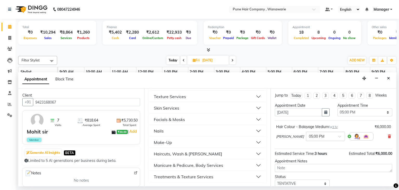
click at [155, 126] on button "Nails" at bounding box center [207, 130] width 113 height 9
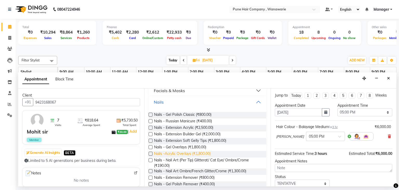
scroll to position [223, 0]
click at [185, 140] on span "Nails - Extension Soft Gelly Tips (₹1,800.00)" at bounding box center [190, 140] width 72 height 6
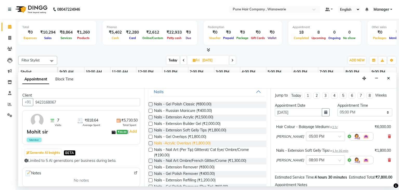
scroll to position [234, 0]
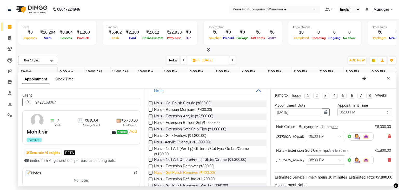
click at [177, 171] on span "Nails - Gel Polish Remover (₹400.00)" at bounding box center [184, 173] width 61 height 6
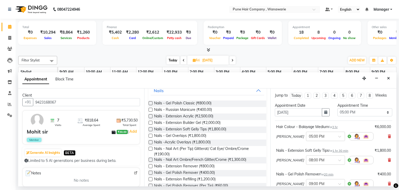
scroll to position [86, 0]
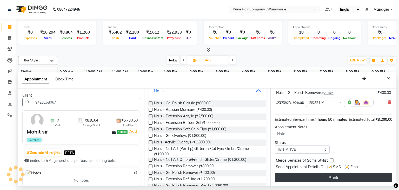
click at [330, 176] on button "Book" at bounding box center [333, 176] width 117 height 9
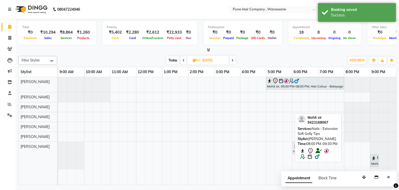
drag, startPoint x: 359, startPoint y: 149, endPoint x: 309, endPoint y: 157, distance: 50.8
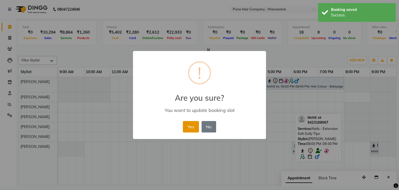
click at [188, 124] on button "Yes" at bounding box center [191, 126] width 16 height 11
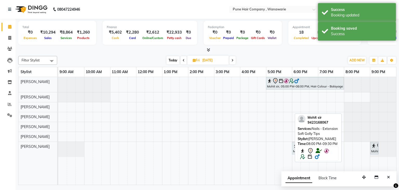
click at [328, 57] on div "[DATE] [DATE]" at bounding box center [201, 60] width 283 height 8
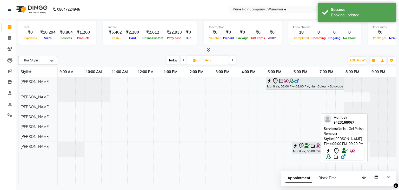
drag, startPoint x: 377, startPoint y: 147, endPoint x: 339, endPoint y: 149, distance: 37.9
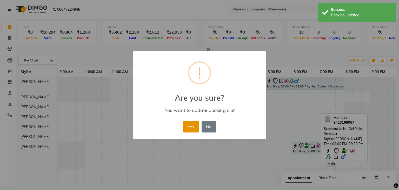
click at [195, 129] on button "Yes" at bounding box center [191, 126] width 16 height 11
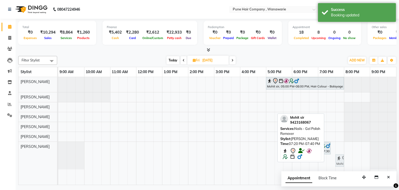
drag, startPoint x: 331, startPoint y: 162, endPoint x: 337, endPoint y: 162, distance: 5.5
click at [58, 162] on div "Mohit sir, 06:00 PM-07:30 PM, Nails - Extension Soft Gelly Tips Mohit sir, 07:2…" at bounding box center [58, 156] width 0 height 28
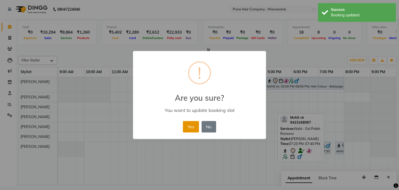
click at [191, 126] on button "Yes" at bounding box center [191, 126] width 16 height 11
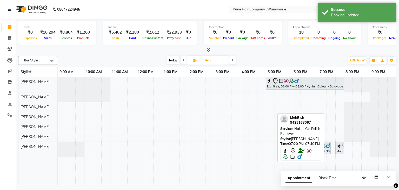
click at [173, 57] on span "Today" at bounding box center [172, 60] width 13 height 8
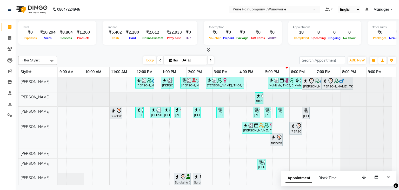
scroll to position [3, 0]
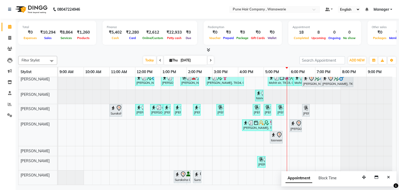
click at [316, 160] on div "[PERSON_NAME], TK01, 12:00 PM-12:45 PM, [DEMOGRAPHIC_DATA] Haircut By Senior St…" at bounding box center [227, 129] width 338 height 111
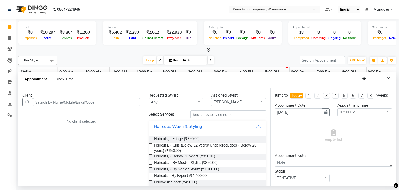
click at [44, 103] on input "text" at bounding box center [86, 102] width 107 height 8
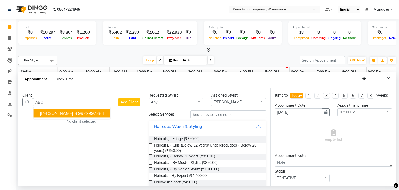
click at [45, 113] on span "[PERSON_NAME] B" at bounding box center [58, 113] width 37 height 5
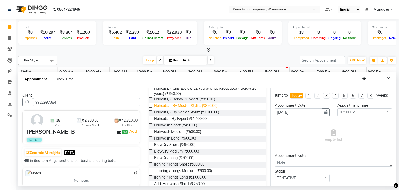
scroll to position [57, 0]
click at [151, 130] on label at bounding box center [151, 131] width 4 height 4
click at [151, 130] on input "checkbox" at bounding box center [150, 131] width 3 height 3
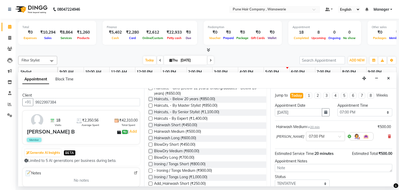
scroll to position [0, 0]
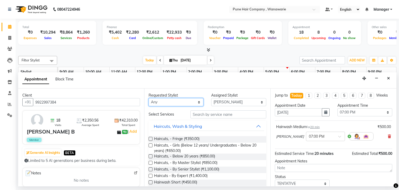
click at [197, 102] on select "Any [PERSON_NAME] [PERSON_NAME] [PERSON_NAME] [PERSON_NAME] [PERSON_NAME] [PERS…" at bounding box center [176, 102] width 55 height 8
click at [149, 98] on select "Any [PERSON_NAME] [PERSON_NAME] [PERSON_NAME] [PERSON_NAME] [PERSON_NAME] [PERS…" at bounding box center [176, 102] width 55 height 8
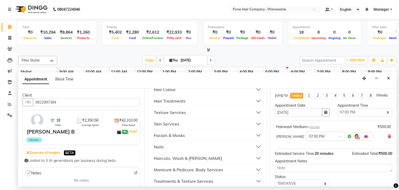
scroll to position [182, 0]
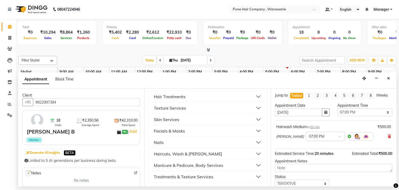
click at [216, 165] on div "Manicure & Pedicure, Body Services" at bounding box center [188, 165] width 69 height 6
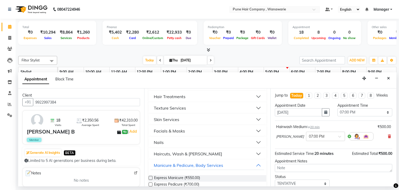
click at [210, 153] on button "Haircuts, Wash & [PERSON_NAME]" at bounding box center [207, 153] width 113 height 9
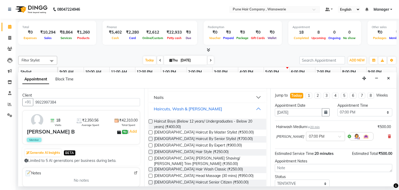
scroll to position [229, 0]
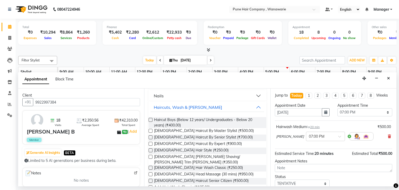
click at [151, 138] on label at bounding box center [151, 137] width 4 height 4
click at [151, 138] on input "checkbox" at bounding box center [150, 137] width 3 height 3
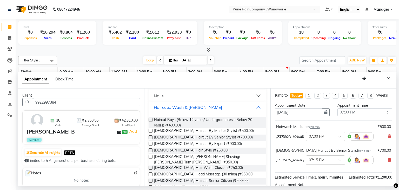
scroll to position [63, 0]
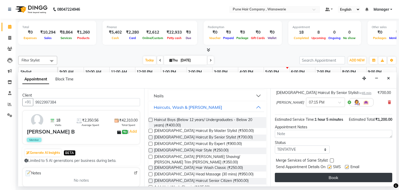
click at [331, 176] on button "Book" at bounding box center [333, 176] width 117 height 9
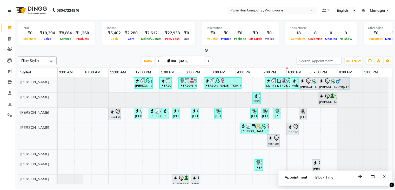
scroll to position [5, 0]
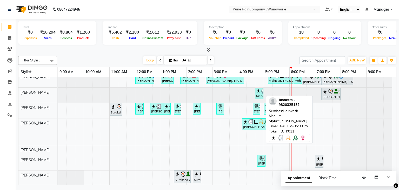
click at [259, 91] on img at bounding box center [258, 90] width 5 height 5
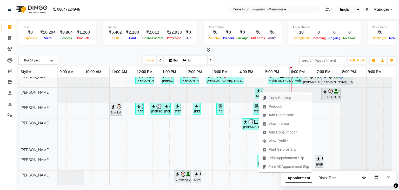
click at [259, 93] on span "Copy Booking" at bounding box center [276, 97] width 35 height 9
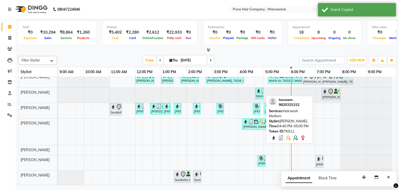
click at [259, 93] on div "tasneem ., TK11, 04:40 PM-05:00 PM, Hairwash Medium" at bounding box center [259, 93] width 7 height 10
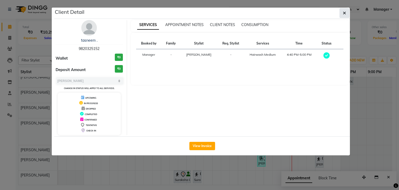
click at [342, 13] on button "button" at bounding box center [344, 13] width 10 height 10
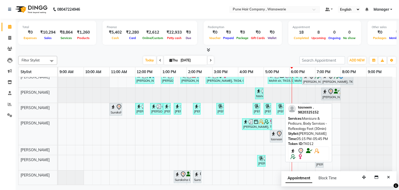
click at [279, 136] on div "tasneem ., TK12, 05:15 PM-05:45 PM, Manicure & Pedicure, Body Services - Reflex…" at bounding box center [276, 135] width 12 height 11
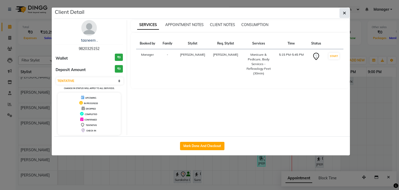
click at [345, 10] on span "button" at bounding box center [344, 12] width 3 height 5
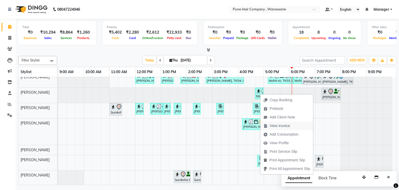
click at [280, 127] on span "View Invoice" at bounding box center [280, 125] width 20 height 5
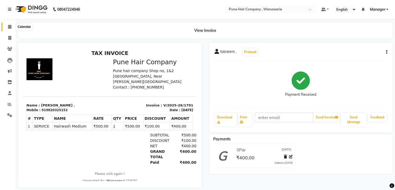
click at [9, 26] on icon at bounding box center [9, 27] width 3 height 4
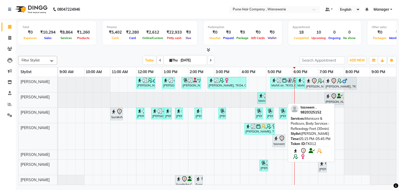
click at [281, 143] on div "tasneem ., TK12, 05:15 PM-05:45 PM, Manicure & Pedicure, Body Services - Reflex…" at bounding box center [279, 140] width 12 height 11
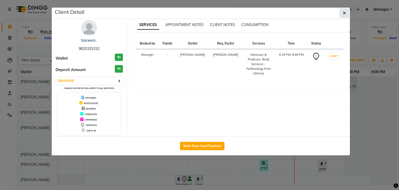
click at [345, 12] on icon "button" at bounding box center [344, 13] width 3 height 4
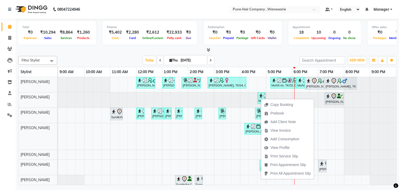
click at [259, 57] on div "[DATE] [DATE]" at bounding box center [178, 60] width 237 height 8
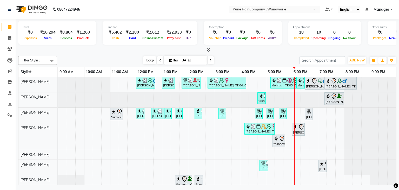
click at [150, 58] on span "Today" at bounding box center [149, 60] width 13 height 8
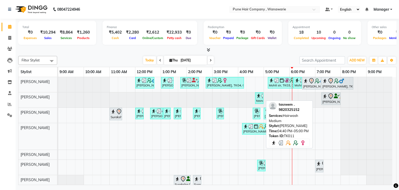
click at [259, 99] on div "tasneem ., TK11, 04:40 PM-05:00 PM, Hairwash Medium" at bounding box center [259, 98] width 7 height 10
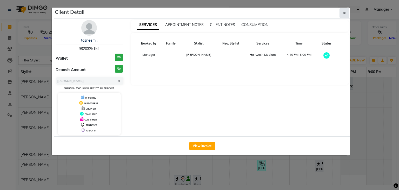
click at [345, 11] on icon "button" at bounding box center [344, 13] width 3 height 4
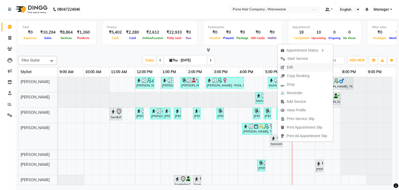
click at [299, 65] on button "Edit" at bounding box center [305, 67] width 56 height 9
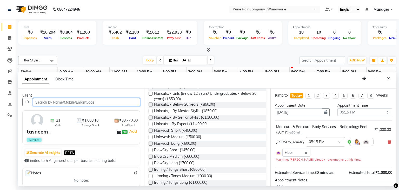
scroll to position [52, 0]
click at [151, 155] on label at bounding box center [151, 156] width 4 height 4
click at [151, 155] on input "checkbox" at bounding box center [150, 156] width 3 height 3
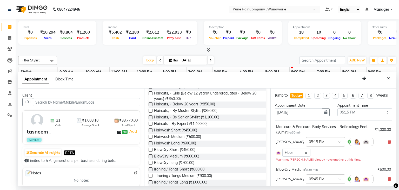
click at [332, 149] on div "Select Room Floor" at bounding box center [333, 152] width 115 height 8
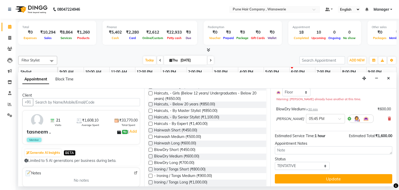
scroll to position [61, 0]
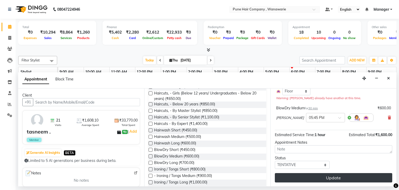
click at [322, 176] on button "Update" at bounding box center [333, 177] width 117 height 9
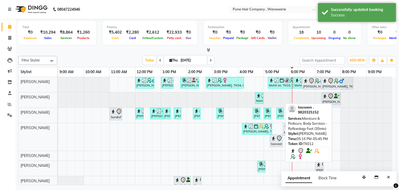
click at [278, 139] on icon at bounding box center [279, 137] width 4 height 5
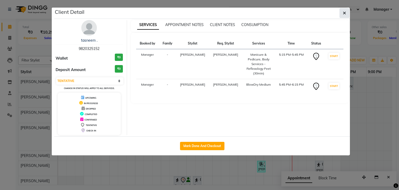
click at [344, 11] on icon "button" at bounding box center [344, 13] width 3 height 4
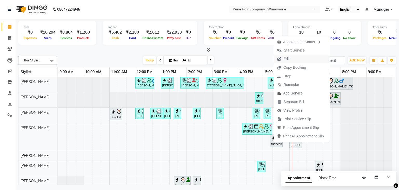
click at [285, 58] on span "Edit" at bounding box center [286, 58] width 6 height 5
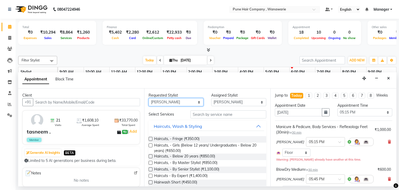
click at [170, 102] on select "Any [PERSON_NAME] [PERSON_NAME] [PERSON_NAME] [PERSON_NAME] [PERSON_NAME] [PERS…" at bounding box center [176, 102] width 55 height 8
click at [149, 98] on select "Any [PERSON_NAME] [PERSON_NAME] [PERSON_NAME] [PERSON_NAME] [PERSON_NAME] [PERS…" at bounding box center [176, 102] width 55 height 8
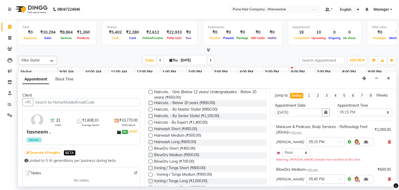
scroll to position [62, 0]
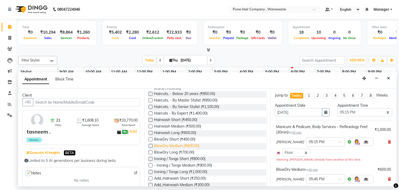
click at [175, 144] on span "BlowDry Medium (₹600.00)" at bounding box center [176, 146] width 45 height 6
click at [371, 155] on div "Select Room Floor" at bounding box center [333, 152] width 115 height 8
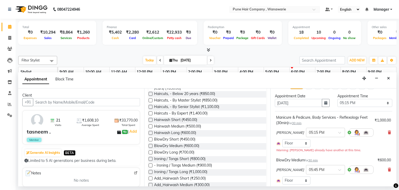
scroll to position [10, 0]
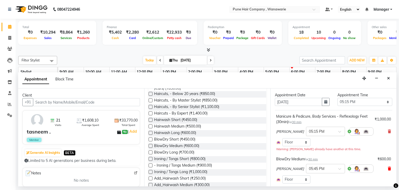
click at [388, 166] on icon at bounding box center [389, 168] width 3 height 4
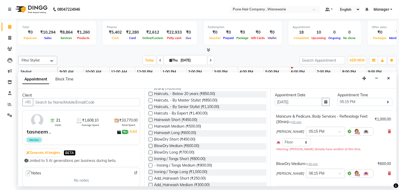
click at [358, 158] on div "Manicure & Pedicure, Body Services - Reflexology Feet (30min) for 30 min ₹1,000…" at bounding box center [333, 148] width 117 height 76
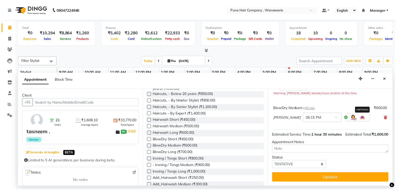
scroll to position [71, 0]
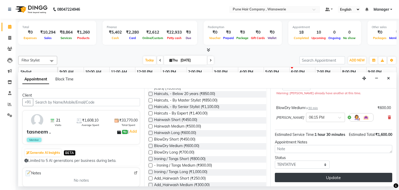
click at [339, 177] on button "Update" at bounding box center [333, 176] width 117 height 9
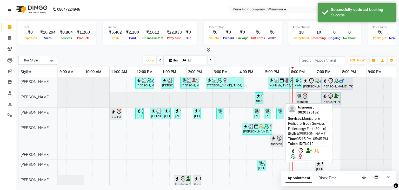
click at [273, 141] on div "tasneem ., TK12, 05:15 PM-05:45 PM, Manicure & Pedicure, Body Services - Reflex…" at bounding box center [276, 140] width 12 height 11
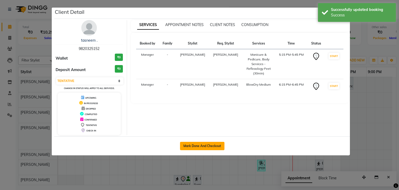
click at [213, 146] on button "Mark Done And Checkout" at bounding box center [202, 146] width 44 height 8
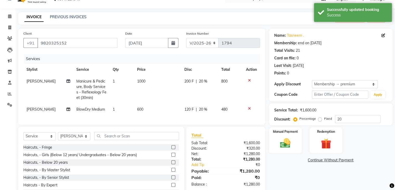
scroll to position [36, 0]
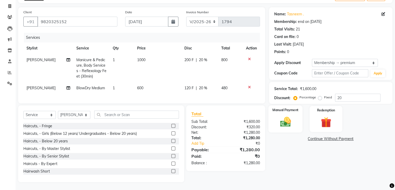
click at [290, 116] on img at bounding box center [285, 122] width 17 height 12
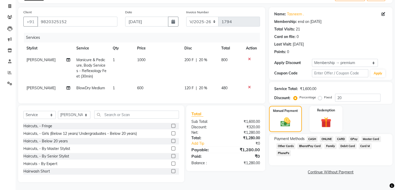
click at [352, 136] on span "GPay" at bounding box center [354, 139] width 11 height 6
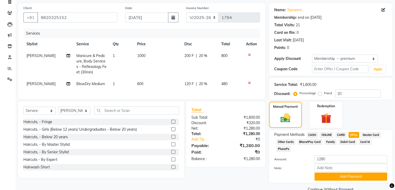
click at [247, 178] on div "Total Sub Total: ₹1,600.00 Discount: ₹320.00 Net: ₹1,280.00 Total: ₹1,280.00 Ad…" at bounding box center [226, 139] width 85 height 77
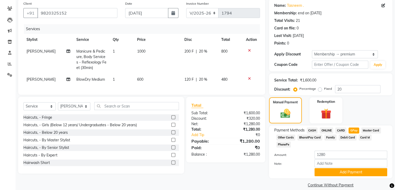
scroll to position [41, 0]
click at [347, 168] on button "Add Payment" at bounding box center [350, 172] width 73 height 8
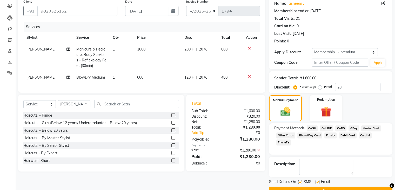
click at [372, 171] on div "Description:" at bounding box center [330, 166] width 113 height 16
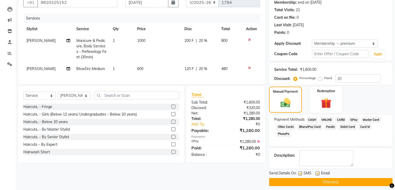
scroll to position [54, 0]
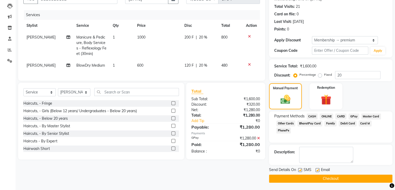
click at [339, 178] on button "Checkout" at bounding box center [330, 178] width 123 height 8
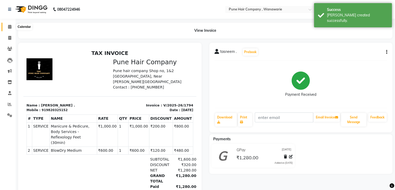
click at [10, 25] on icon at bounding box center [9, 27] width 3 height 4
